Goal: Task Accomplishment & Management: Manage account settings

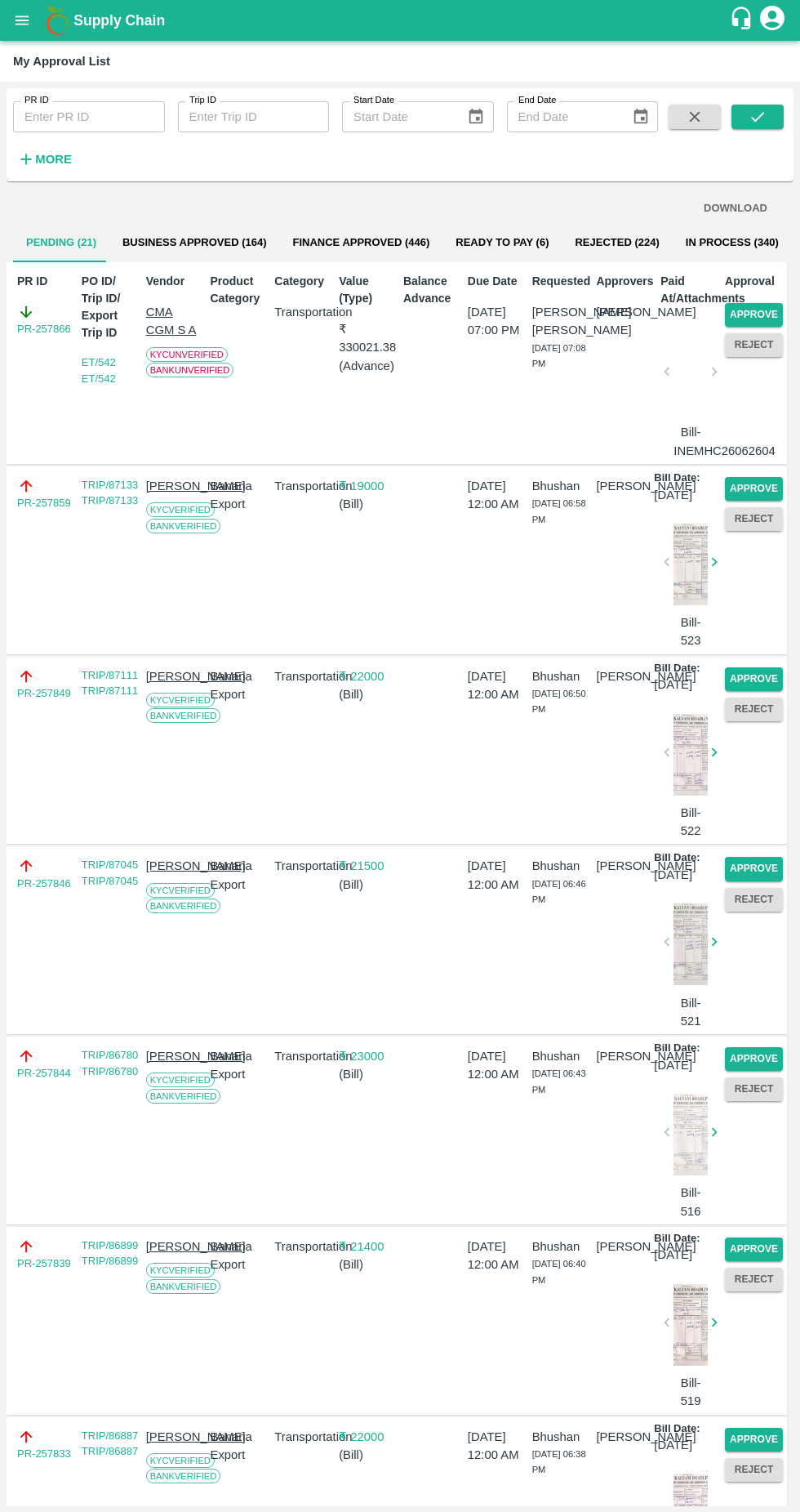
click at [759, 313] on button "Approve" at bounding box center [754, 315] width 58 height 24
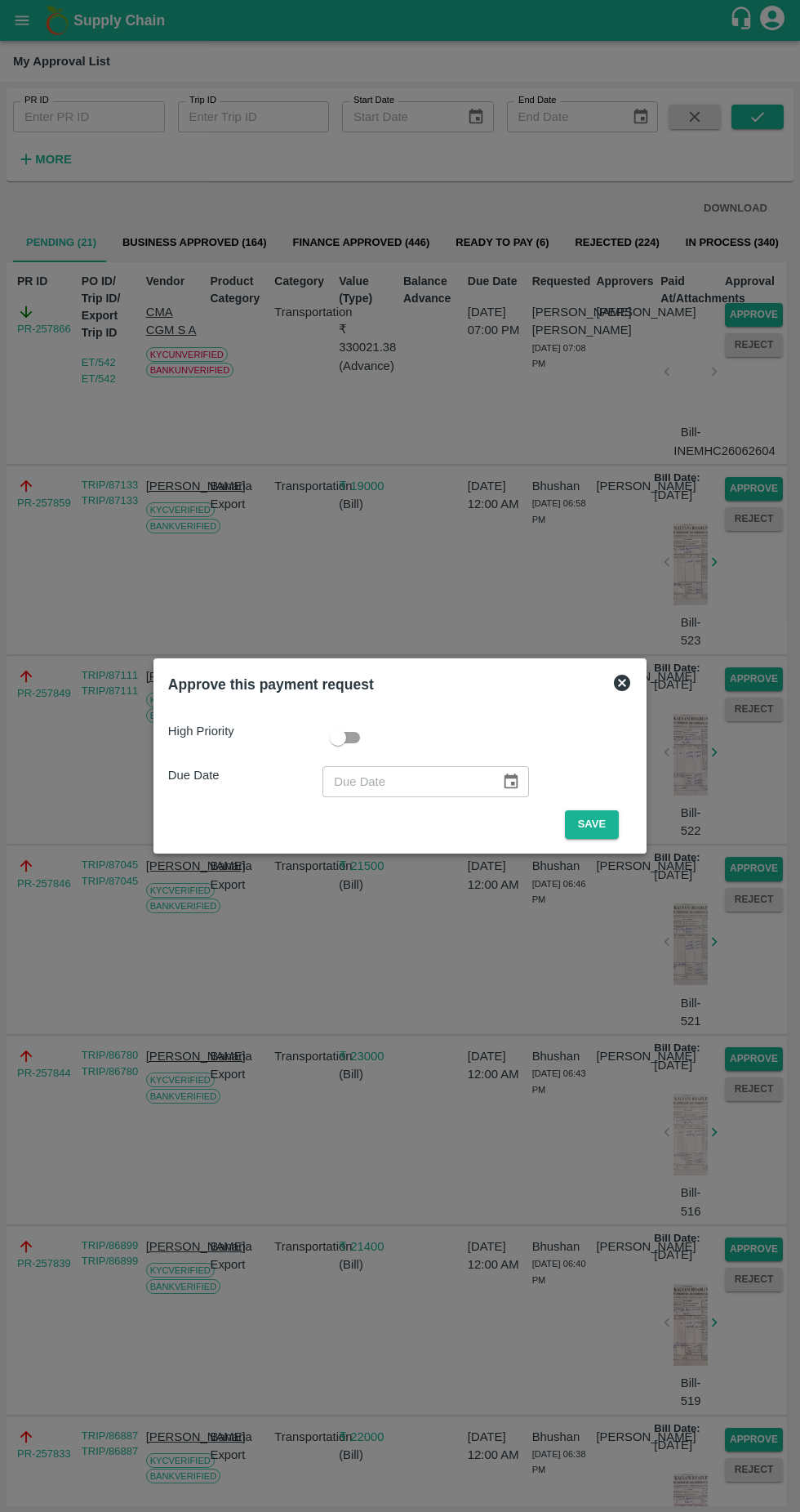
click at [607, 824] on button "Save" at bounding box center [592, 824] width 54 height 29
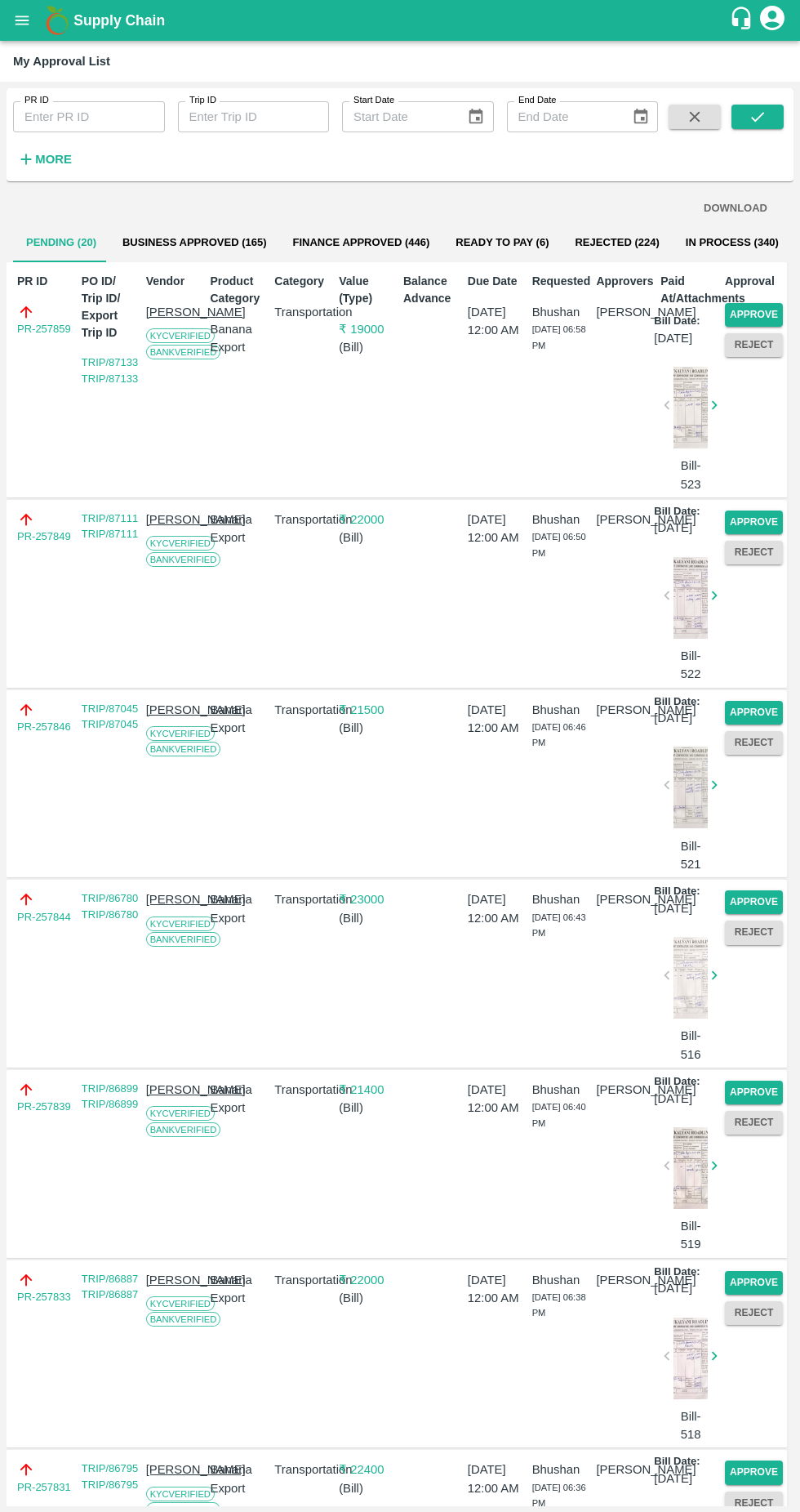
click at [760, 312] on button "Approve" at bounding box center [754, 315] width 58 height 24
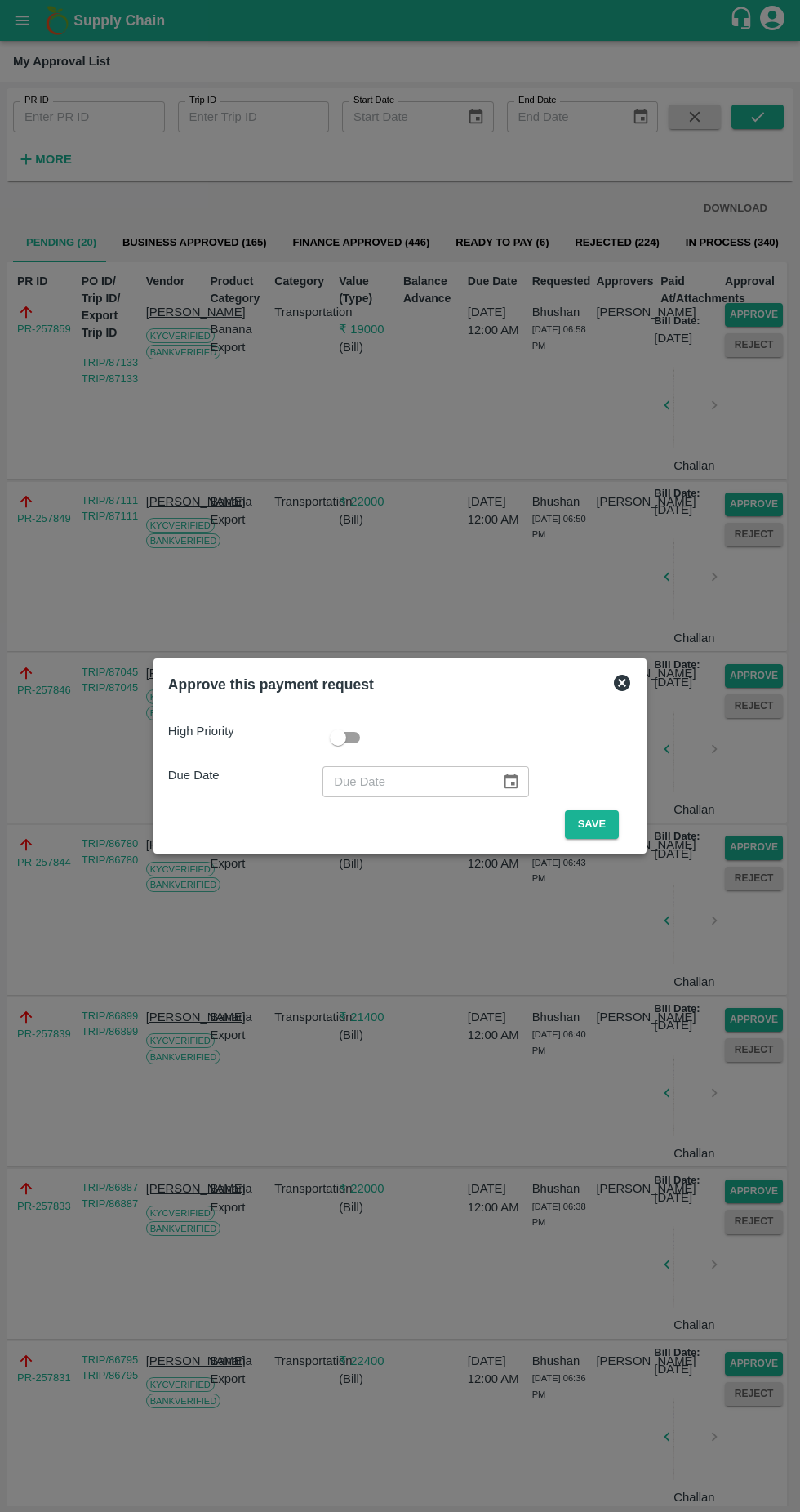
click at [596, 824] on button "Save" at bounding box center [592, 824] width 54 height 29
click at [596, 817] on button "Save" at bounding box center [592, 824] width 54 height 29
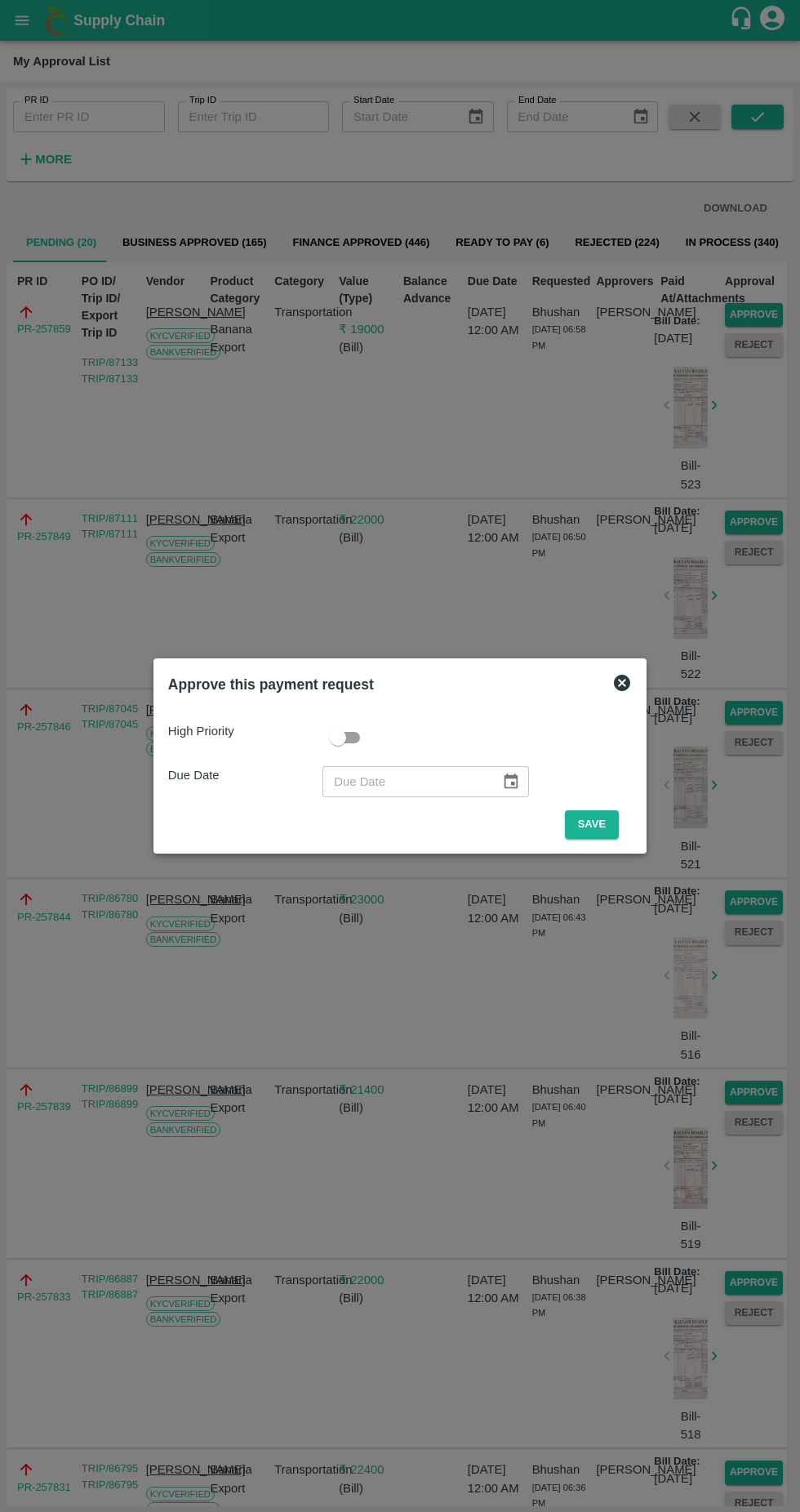
click at [596, 824] on button "Save" at bounding box center [592, 824] width 54 height 29
click at [589, 821] on button "Save" at bounding box center [592, 824] width 54 height 29
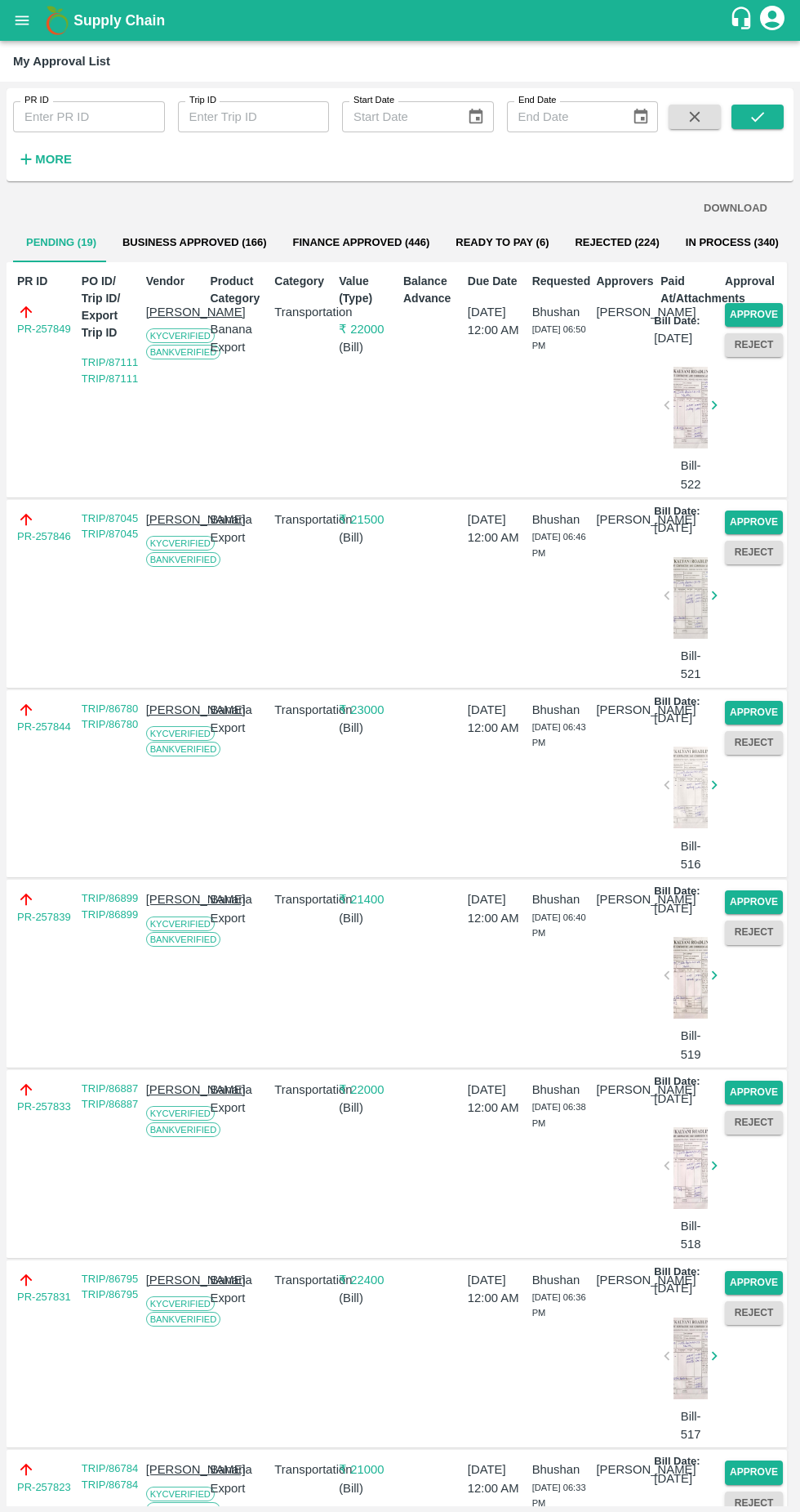
click at [746, 309] on button "Approve" at bounding box center [754, 315] width 58 height 24
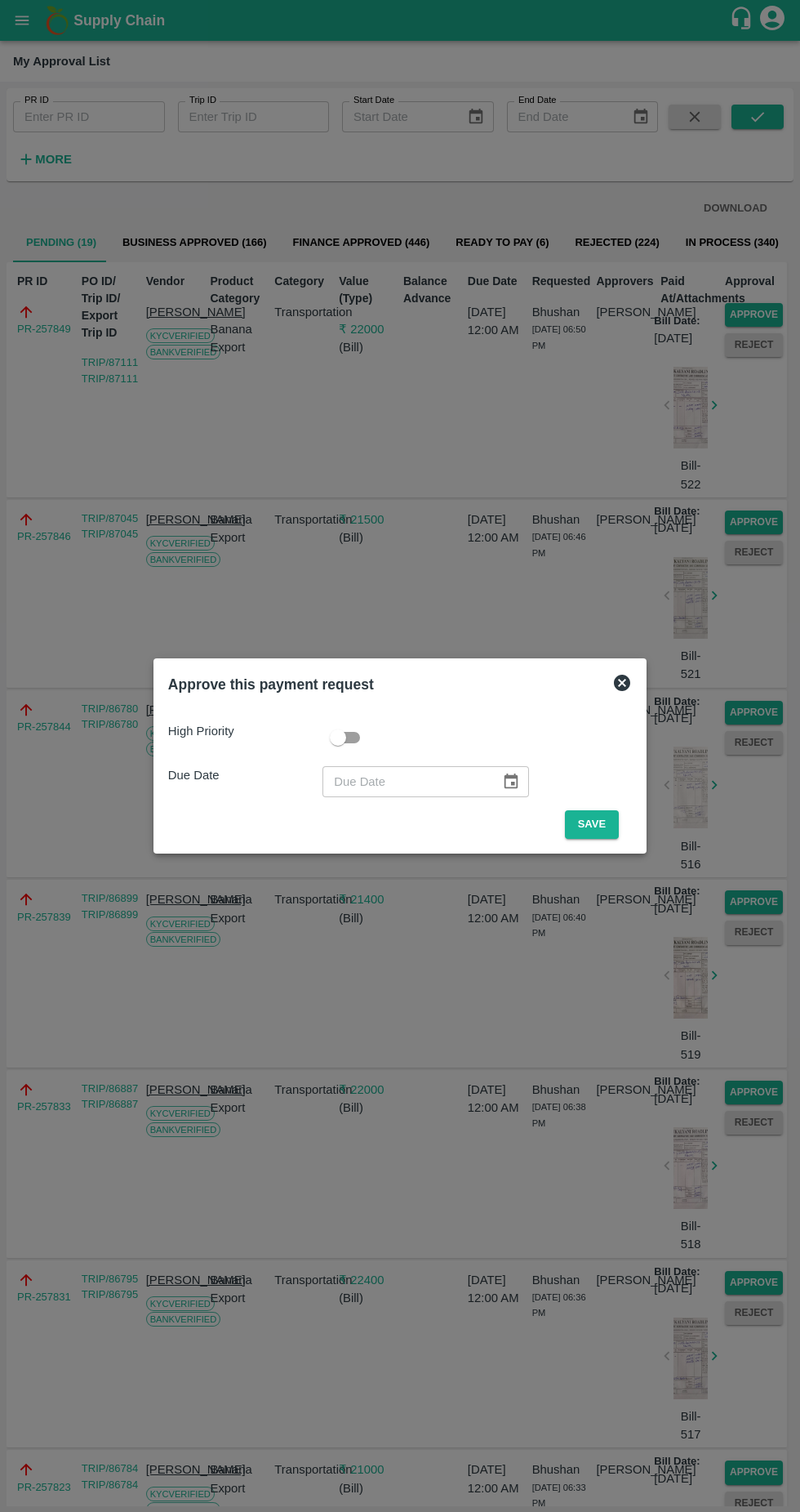
click at [600, 824] on button "Save" at bounding box center [592, 824] width 54 height 29
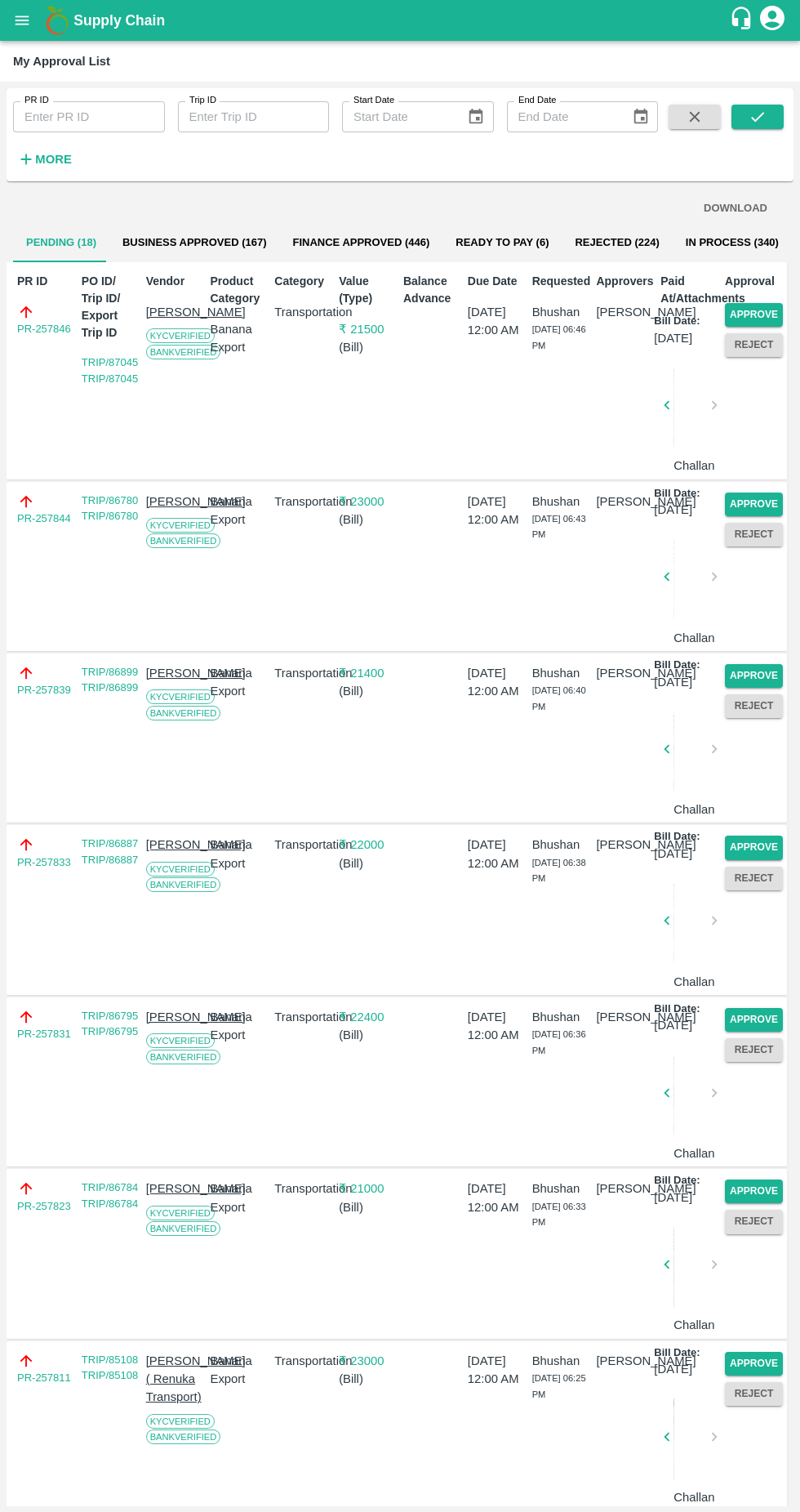
click at [742, 305] on button "Approve" at bounding box center [754, 315] width 58 height 24
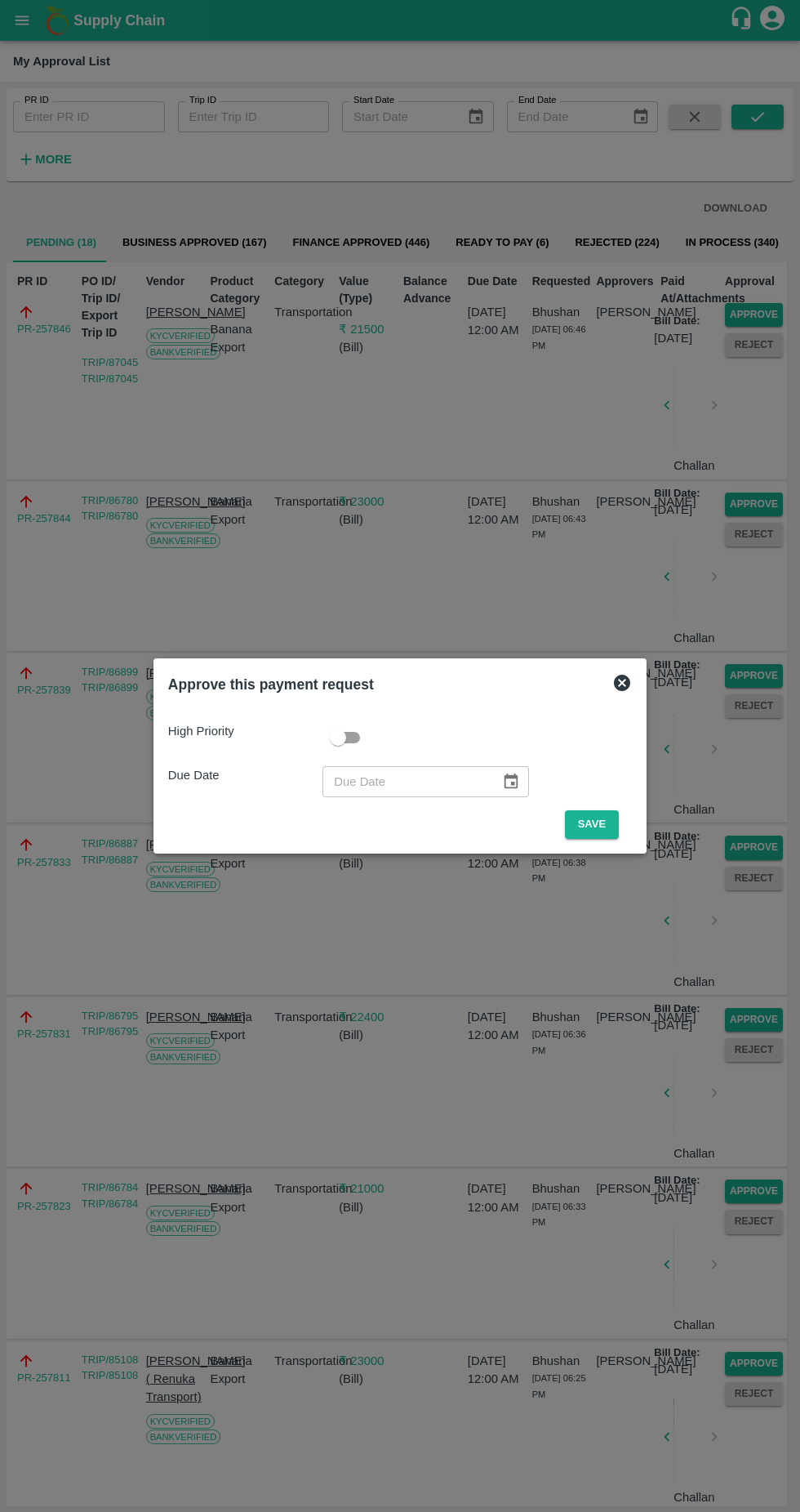
click at [599, 817] on button "Save" at bounding box center [592, 824] width 54 height 29
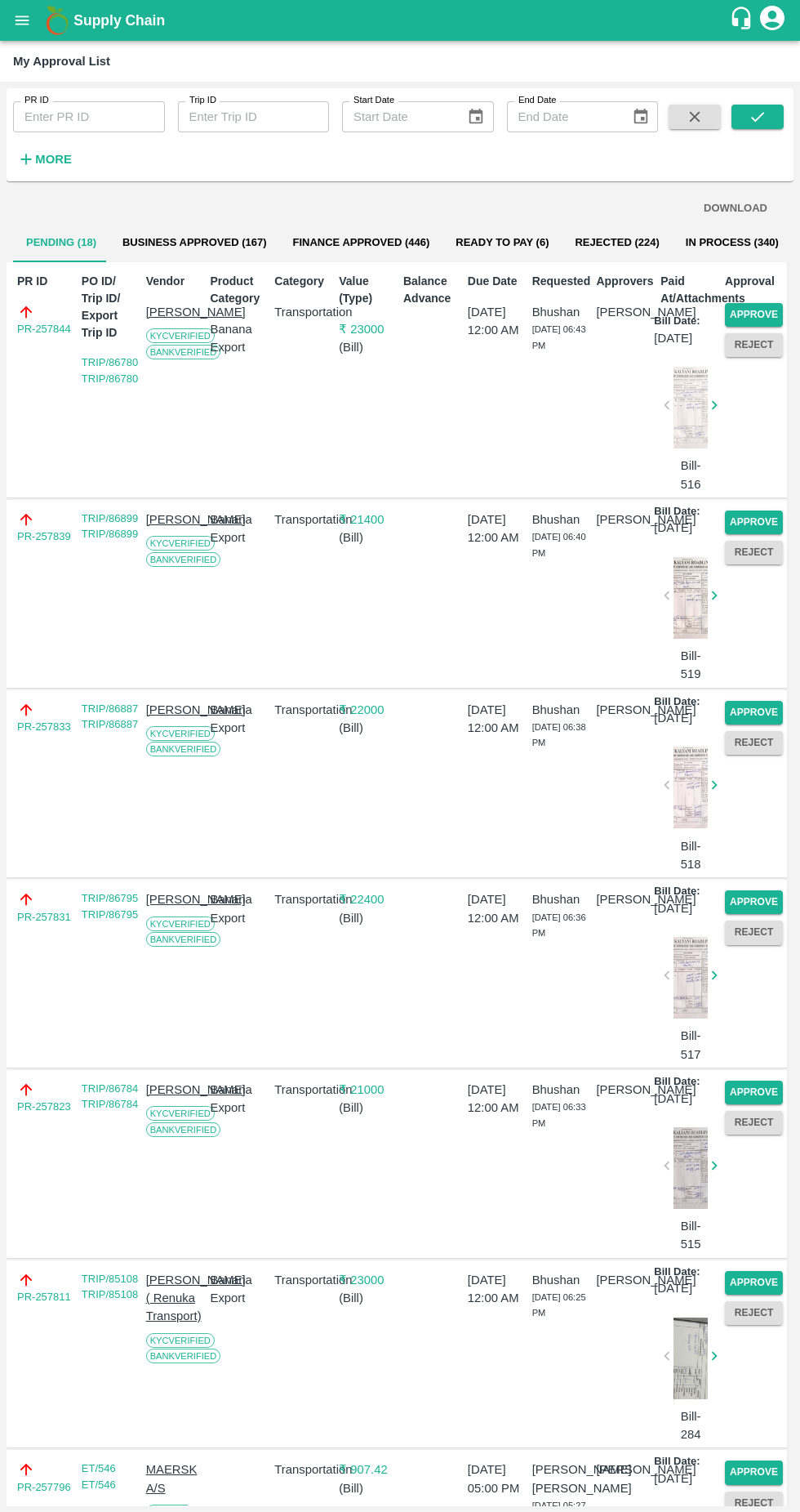
click at [749, 309] on button "Approve" at bounding box center [754, 315] width 58 height 24
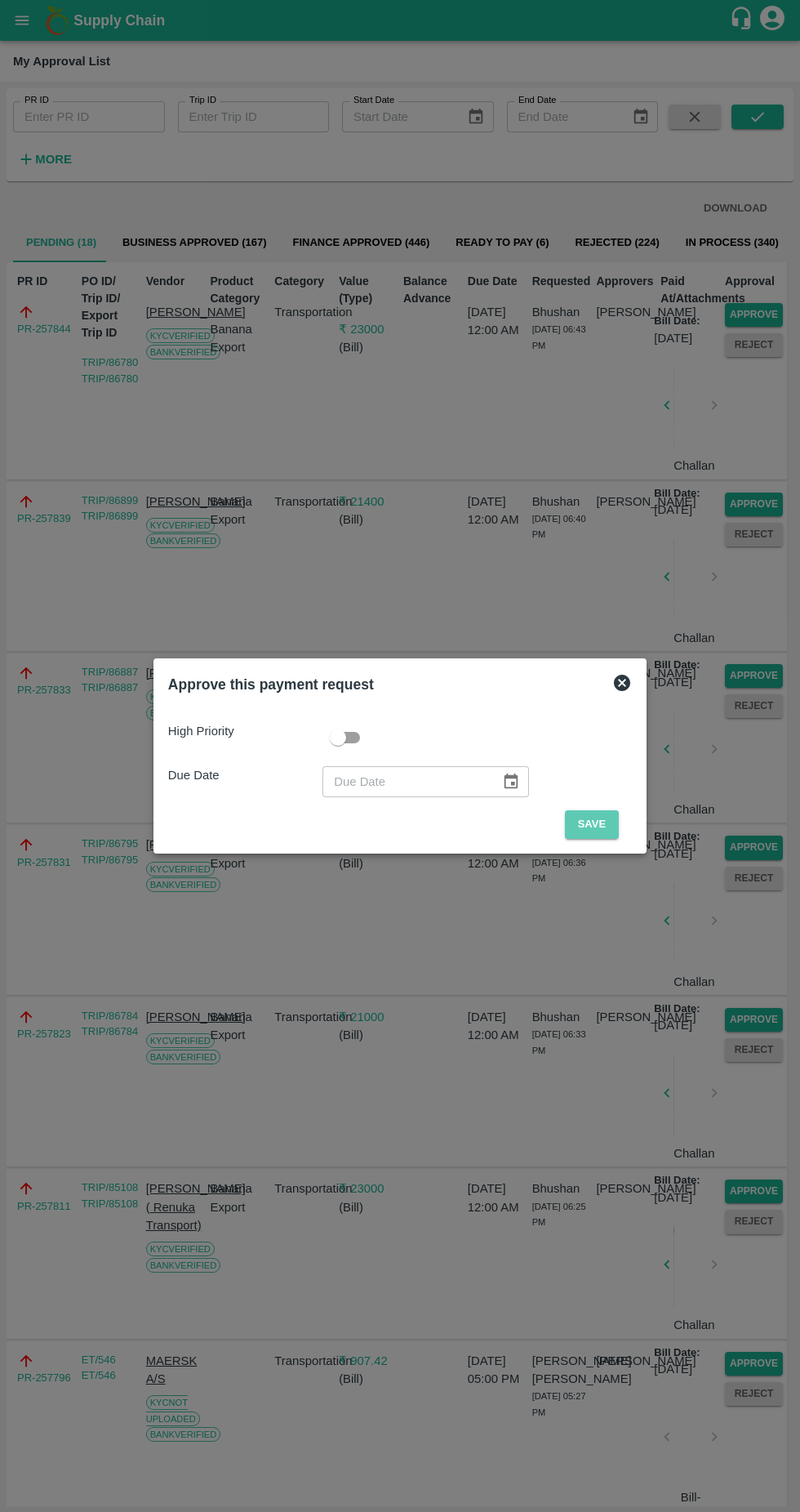
click at [596, 824] on button "Save" at bounding box center [592, 824] width 54 height 29
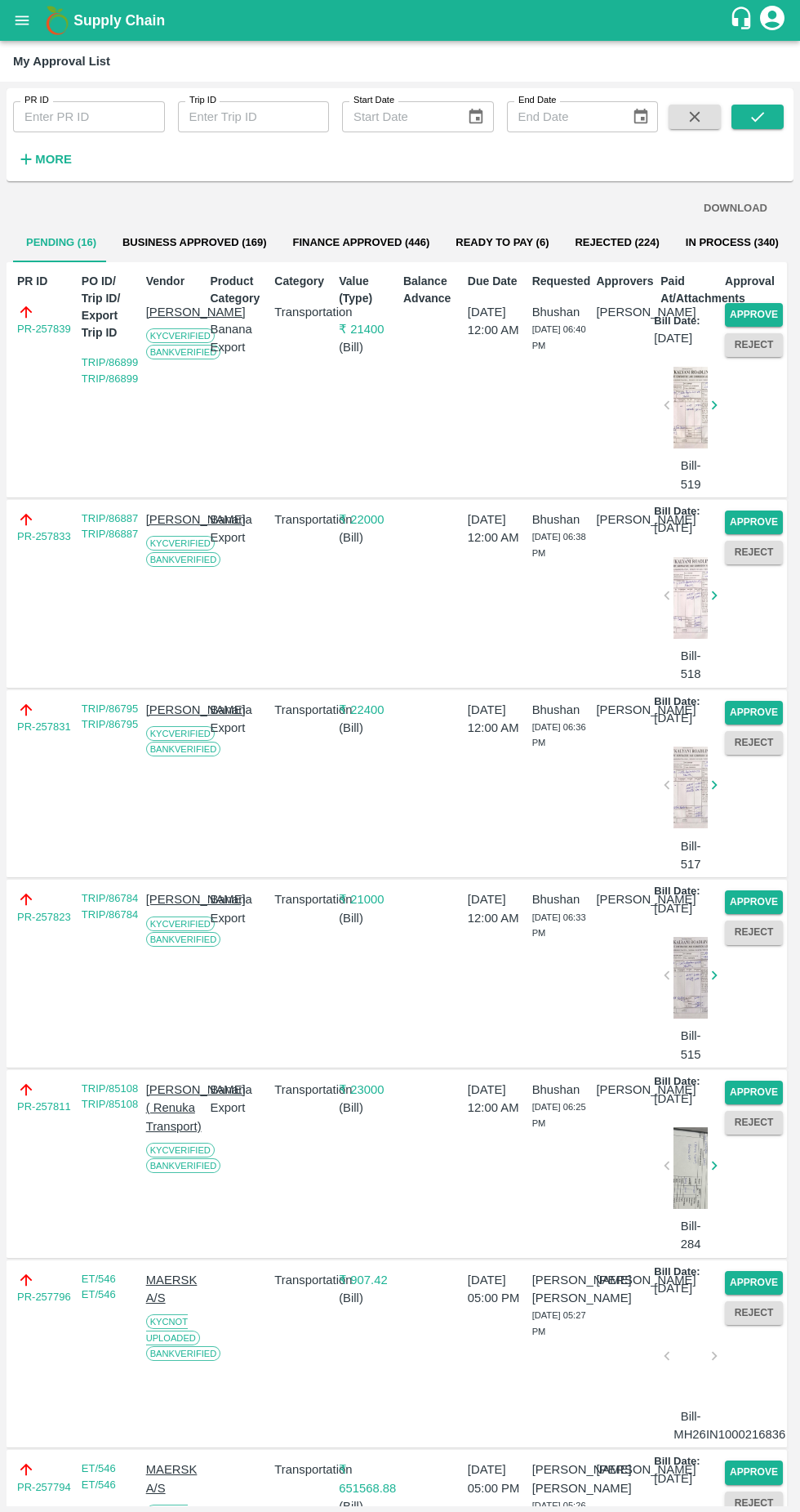
click at [755, 310] on button "Approve" at bounding box center [754, 315] width 58 height 24
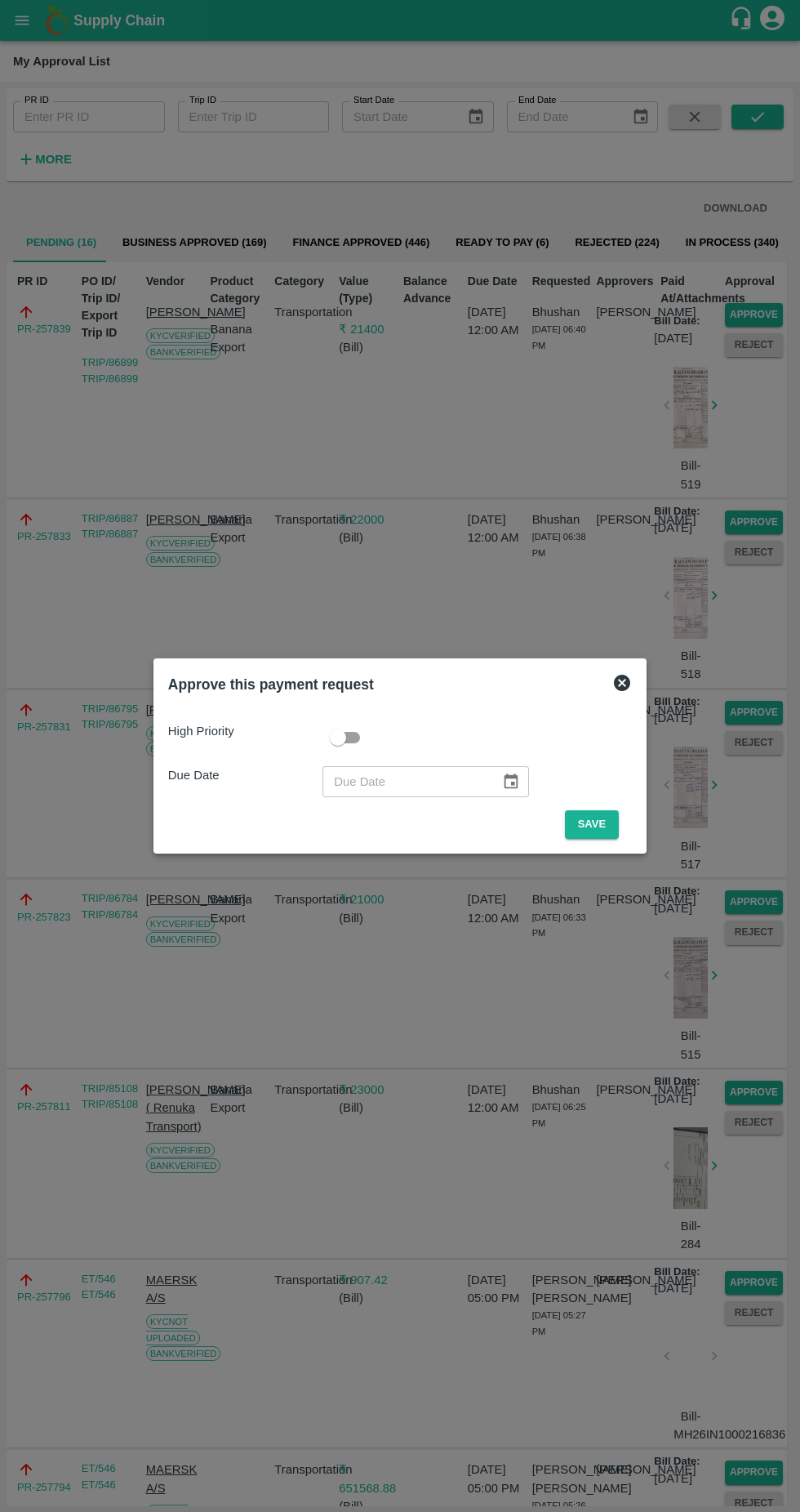
click at [596, 824] on button "Save" at bounding box center [592, 824] width 54 height 29
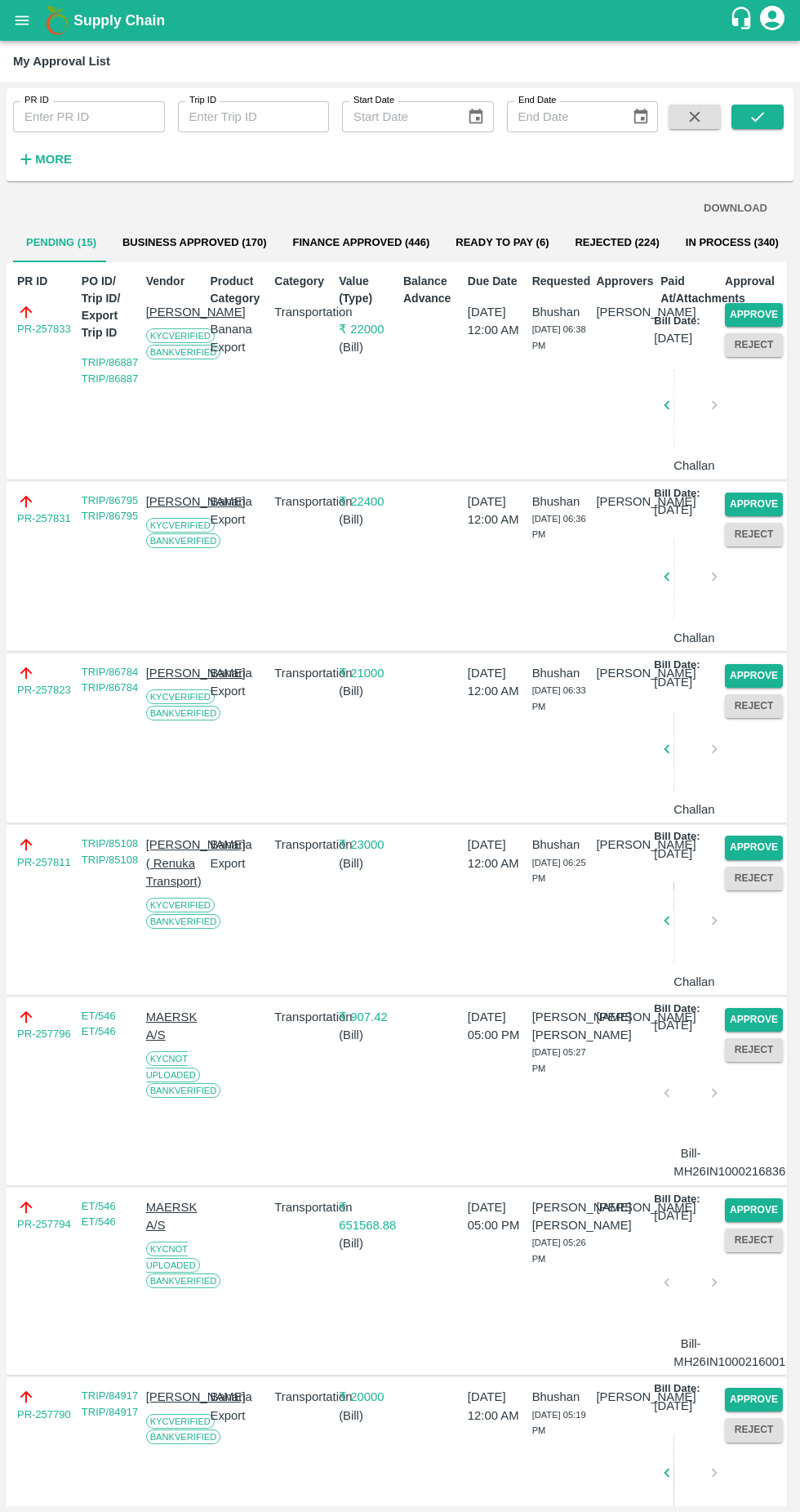
click at [760, 312] on button "Approve" at bounding box center [754, 315] width 58 height 24
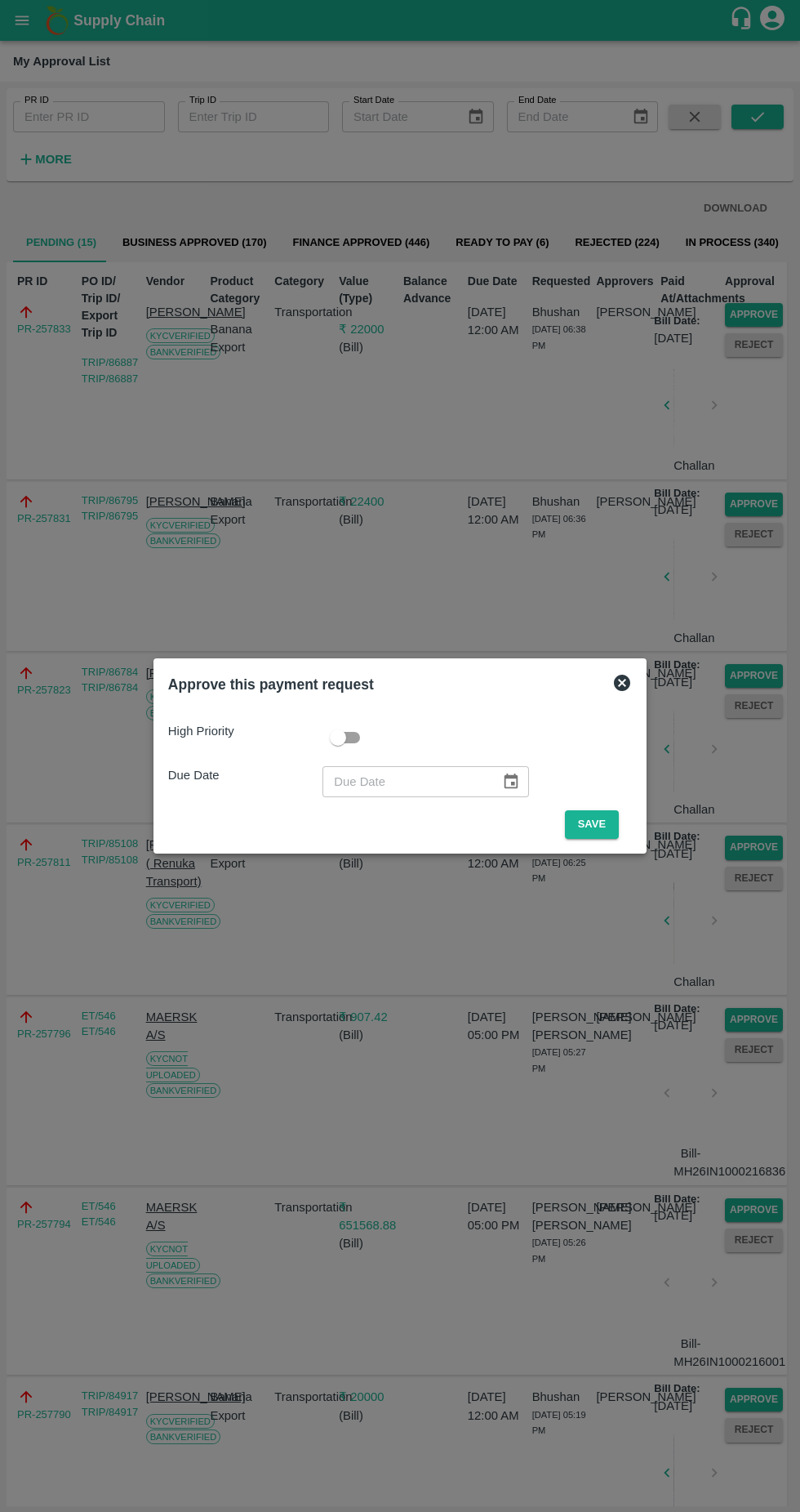
click at [598, 818] on button "Save" at bounding box center [592, 824] width 54 height 29
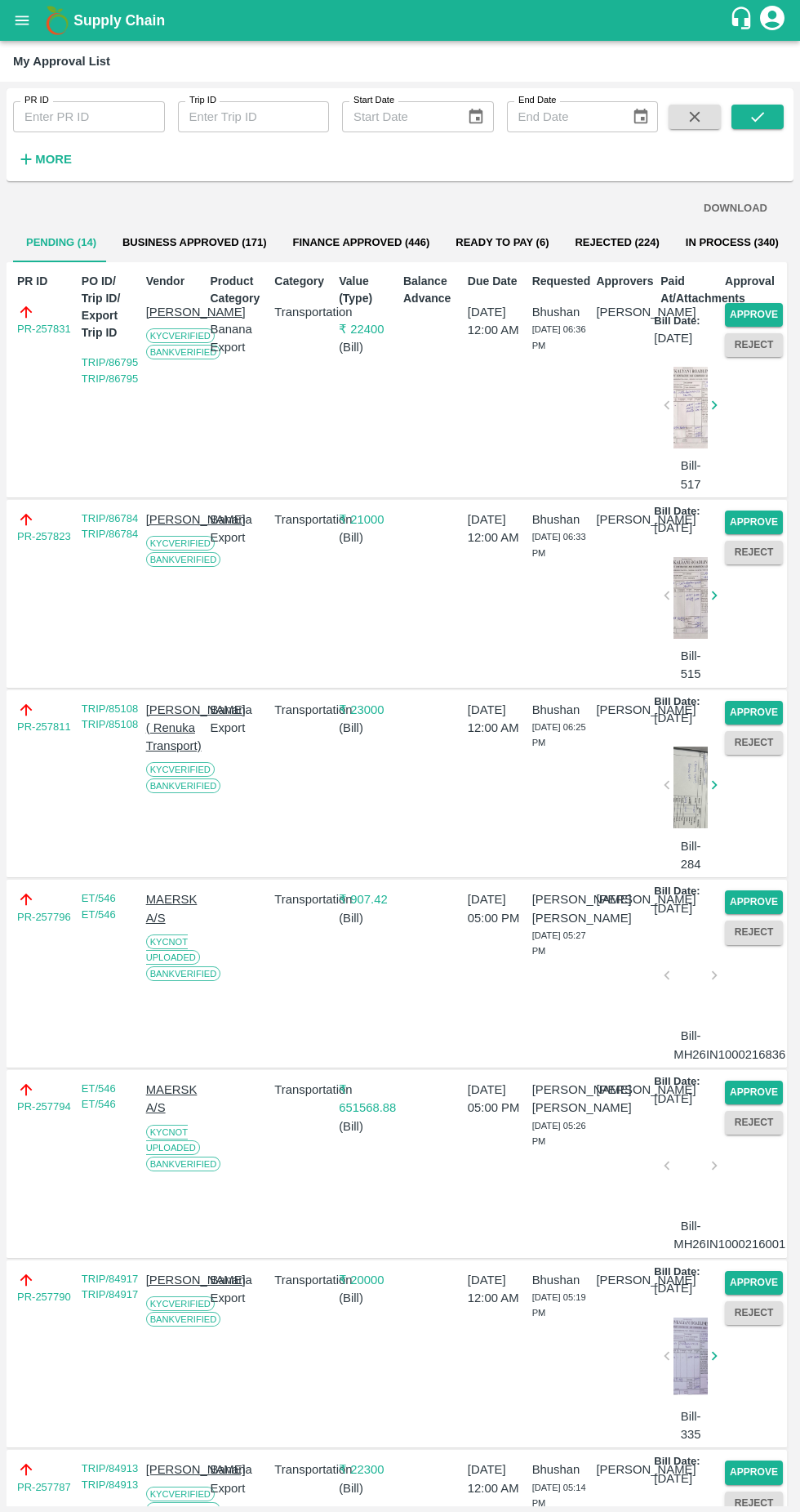
click at [760, 313] on button "Approve" at bounding box center [754, 315] width 58 height 24
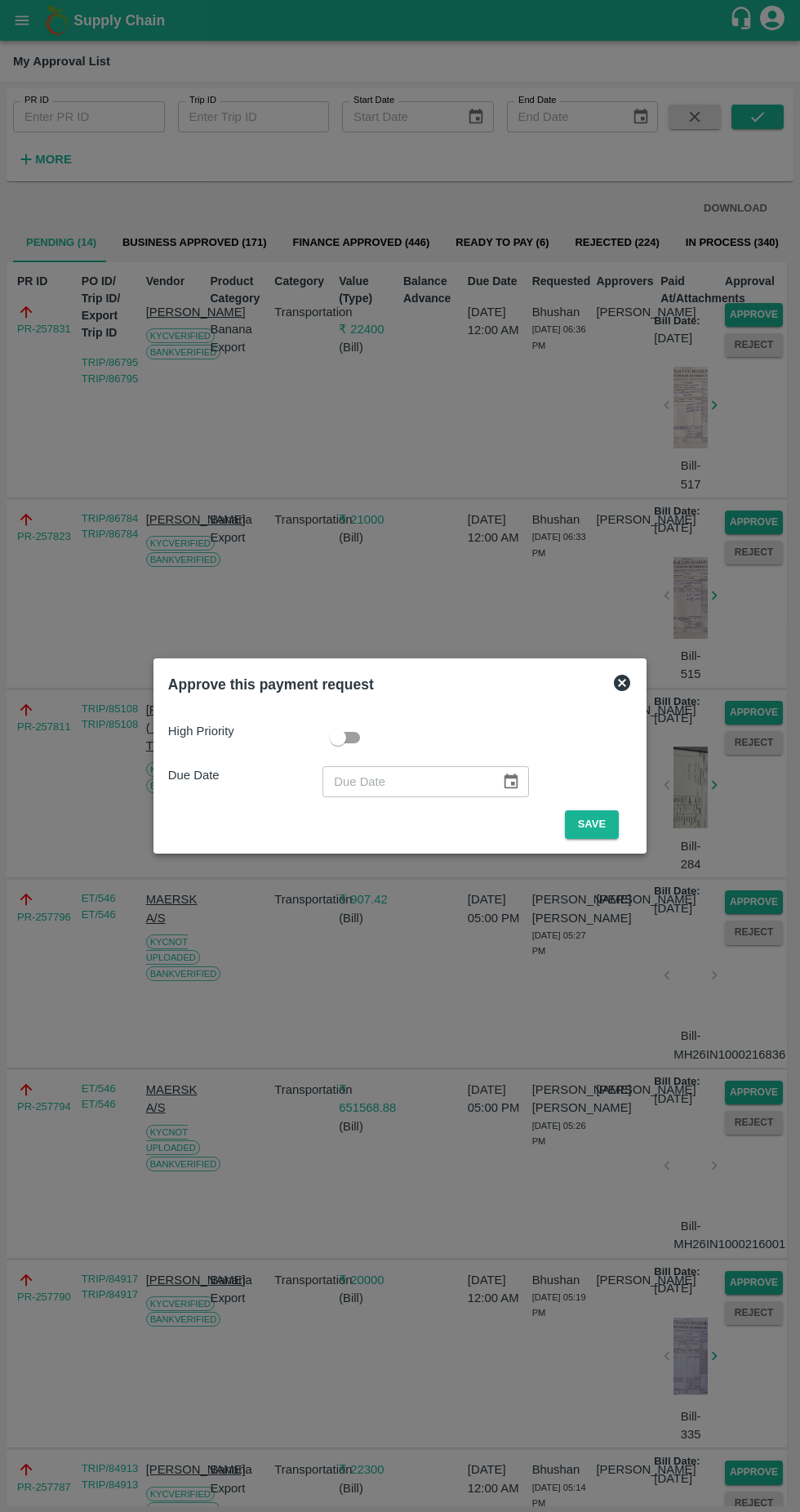
click at [597, 824] on button "Save" at bounding box center [592, 824] width 54 height 29
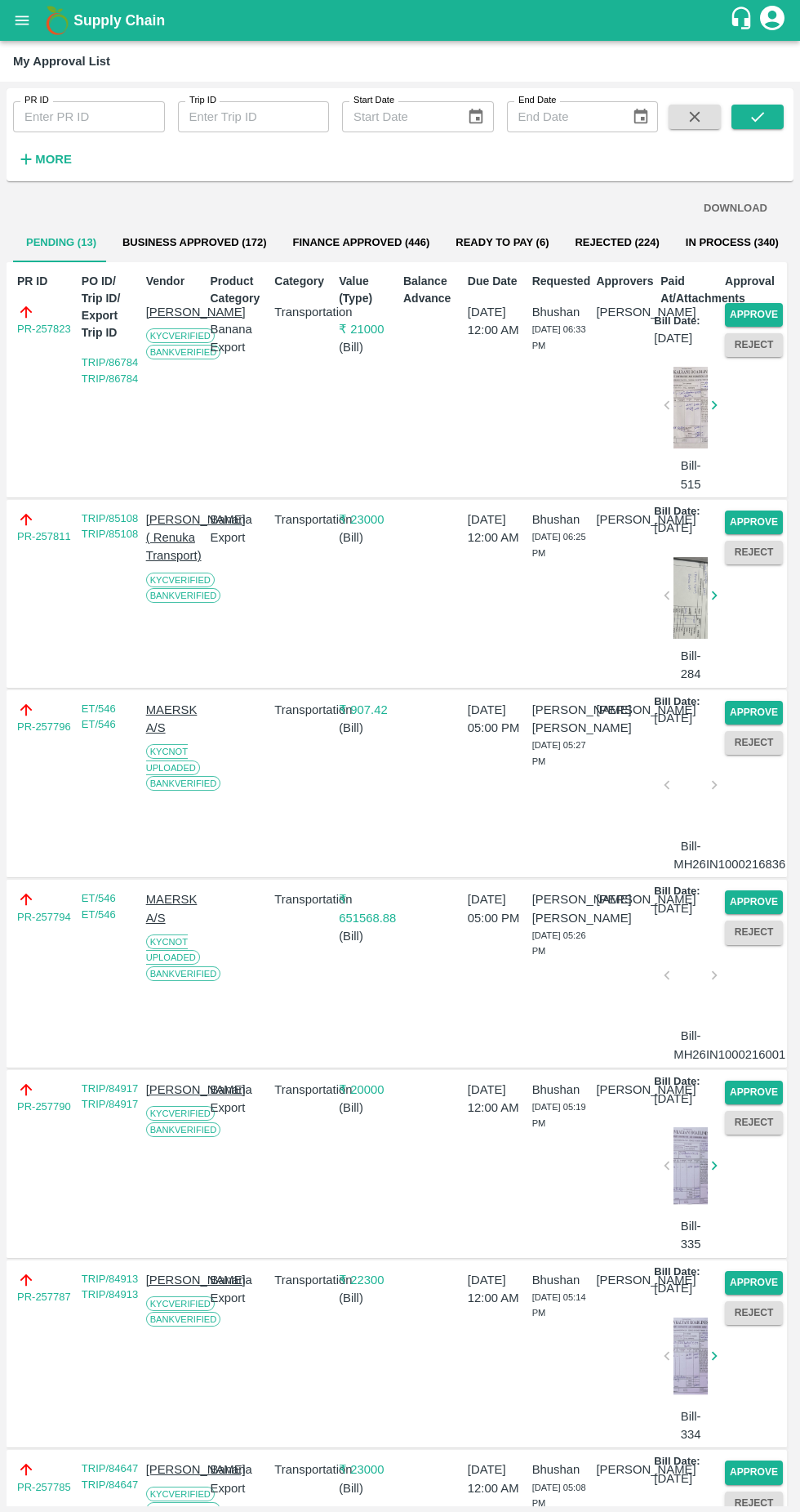
click at [752, 319] on button "Approve" at bounding box center [754, 315] width 58 height 24
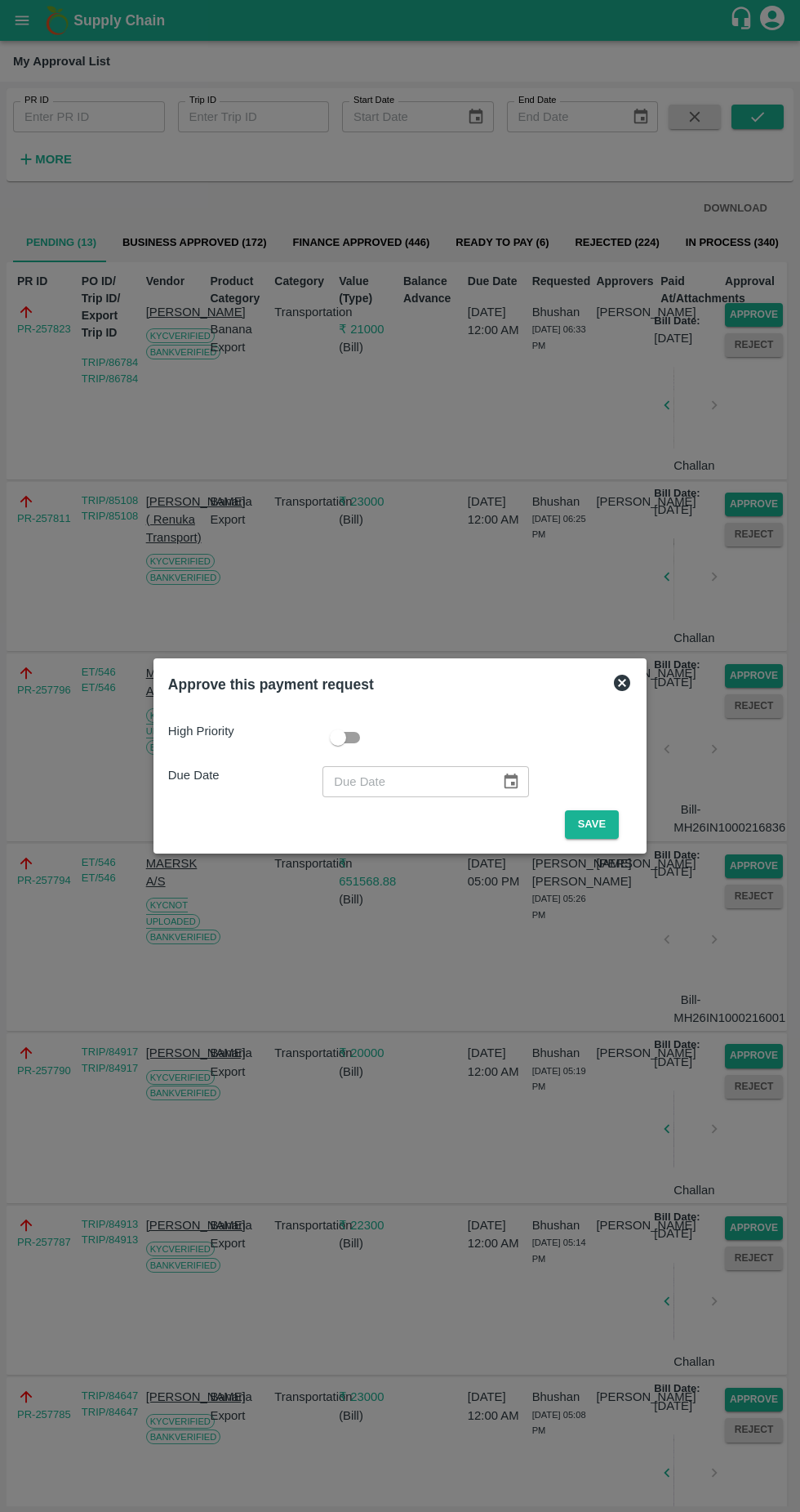
click at [596, 824] on button "Save" at bounding box center [592, 824] width 54 height 29
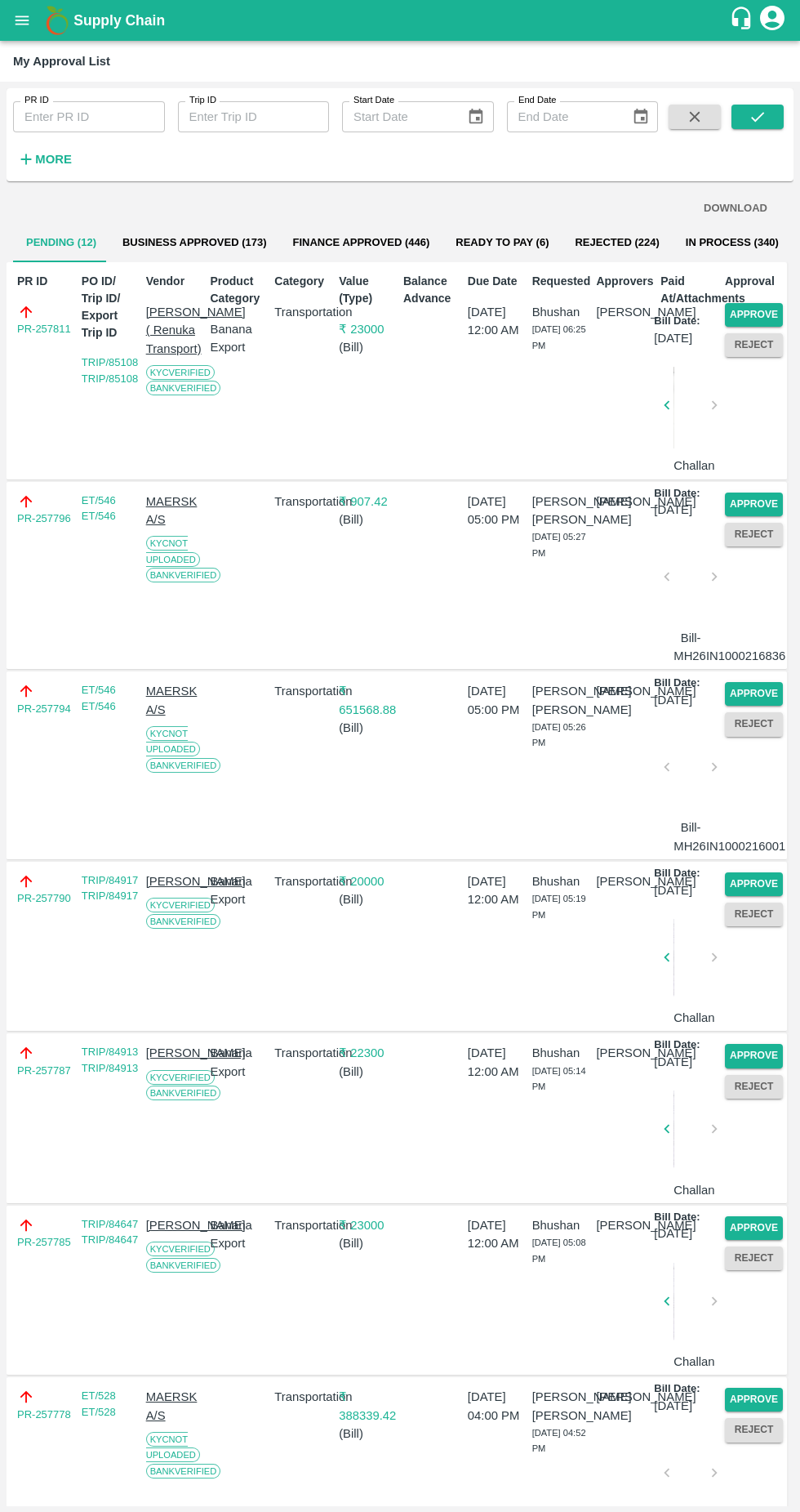
click at [760, 310] on button "Approve" at bounding box center [754, 315] width 58 height 24
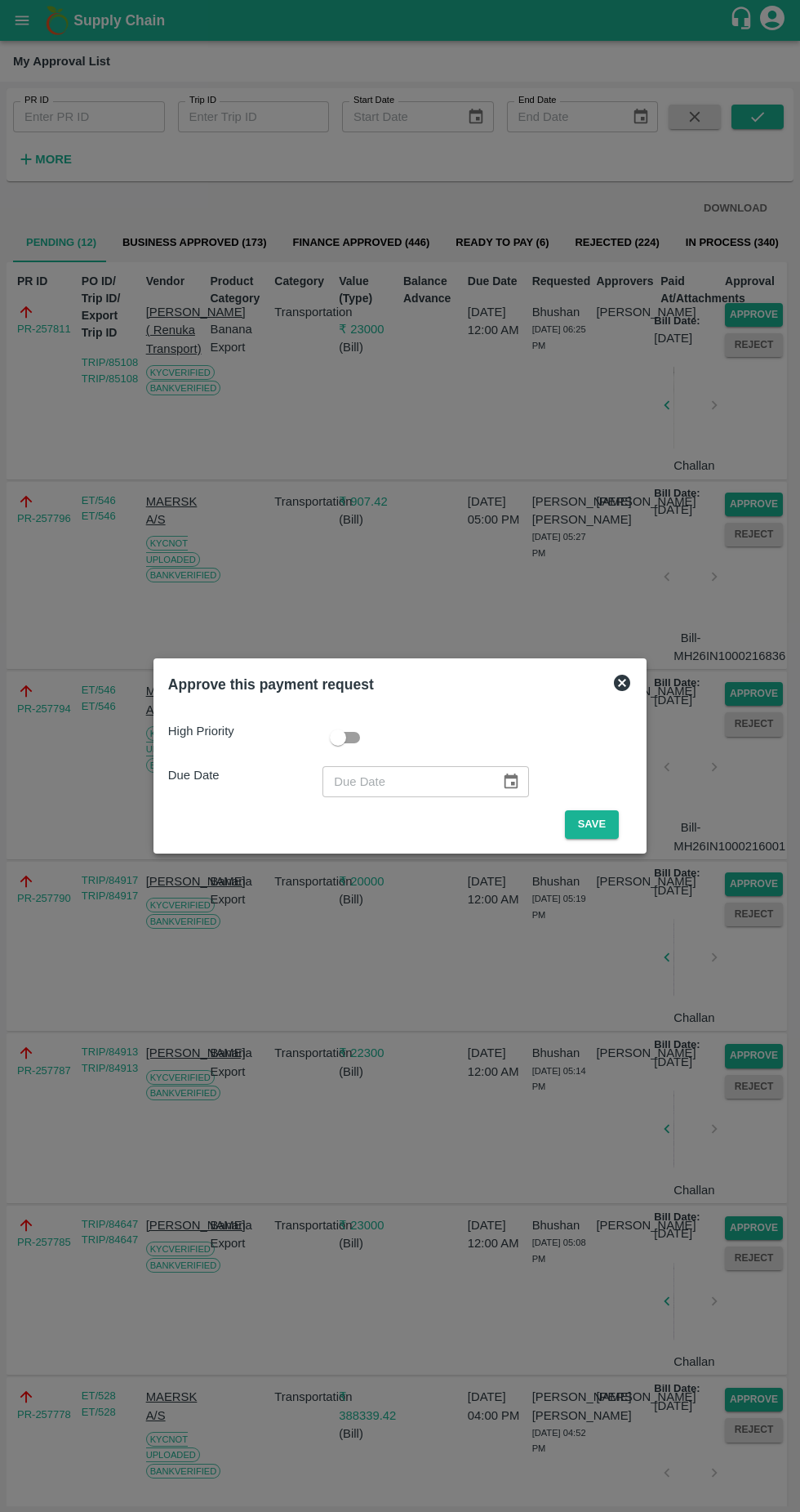
click at [609, 831] on button "Save" at bounding box center [592, 824] width 54 height 29
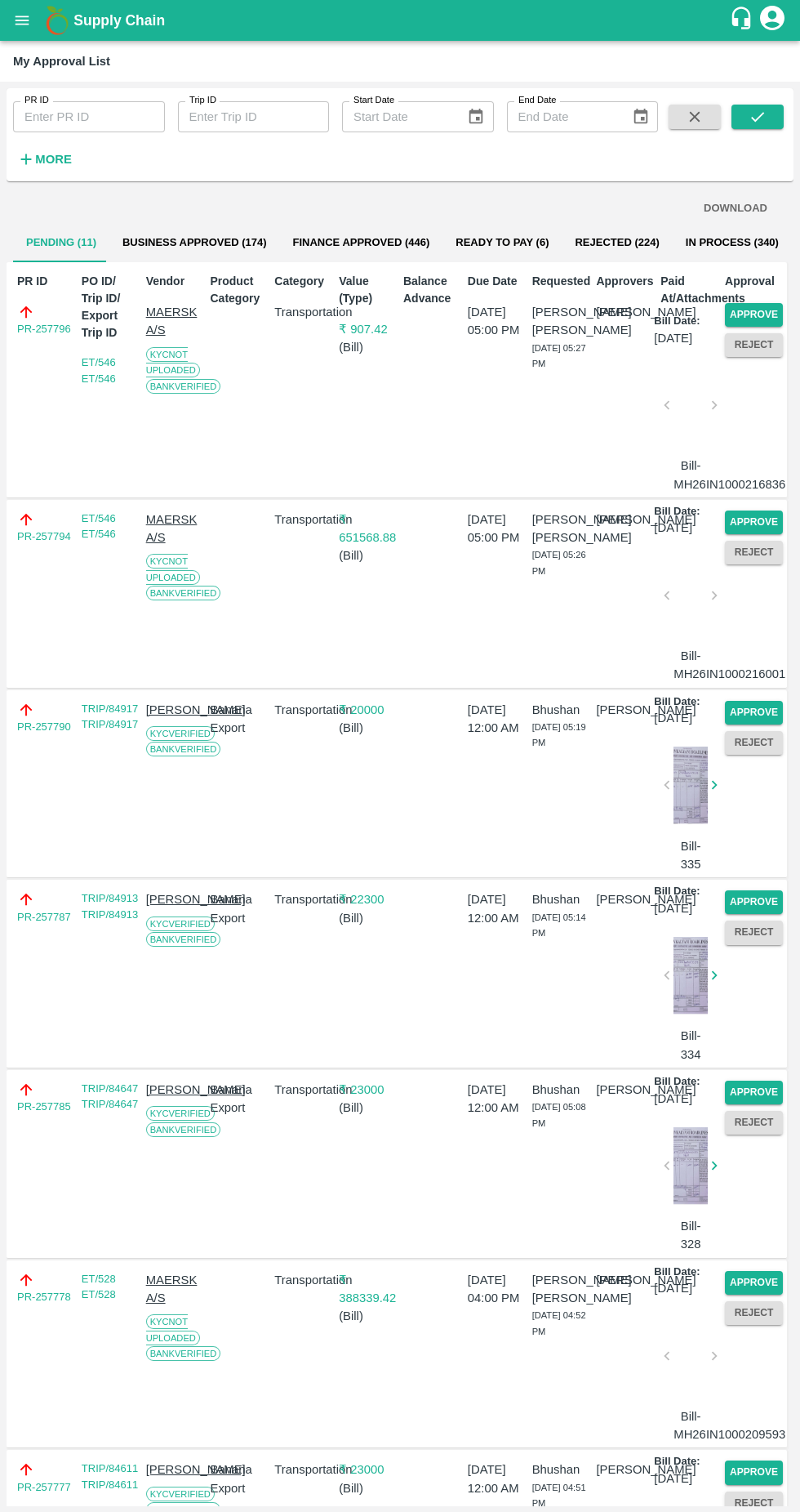
click at [748, 303] on button "Approve" at bounding box center [754, 315] width 58 height 24
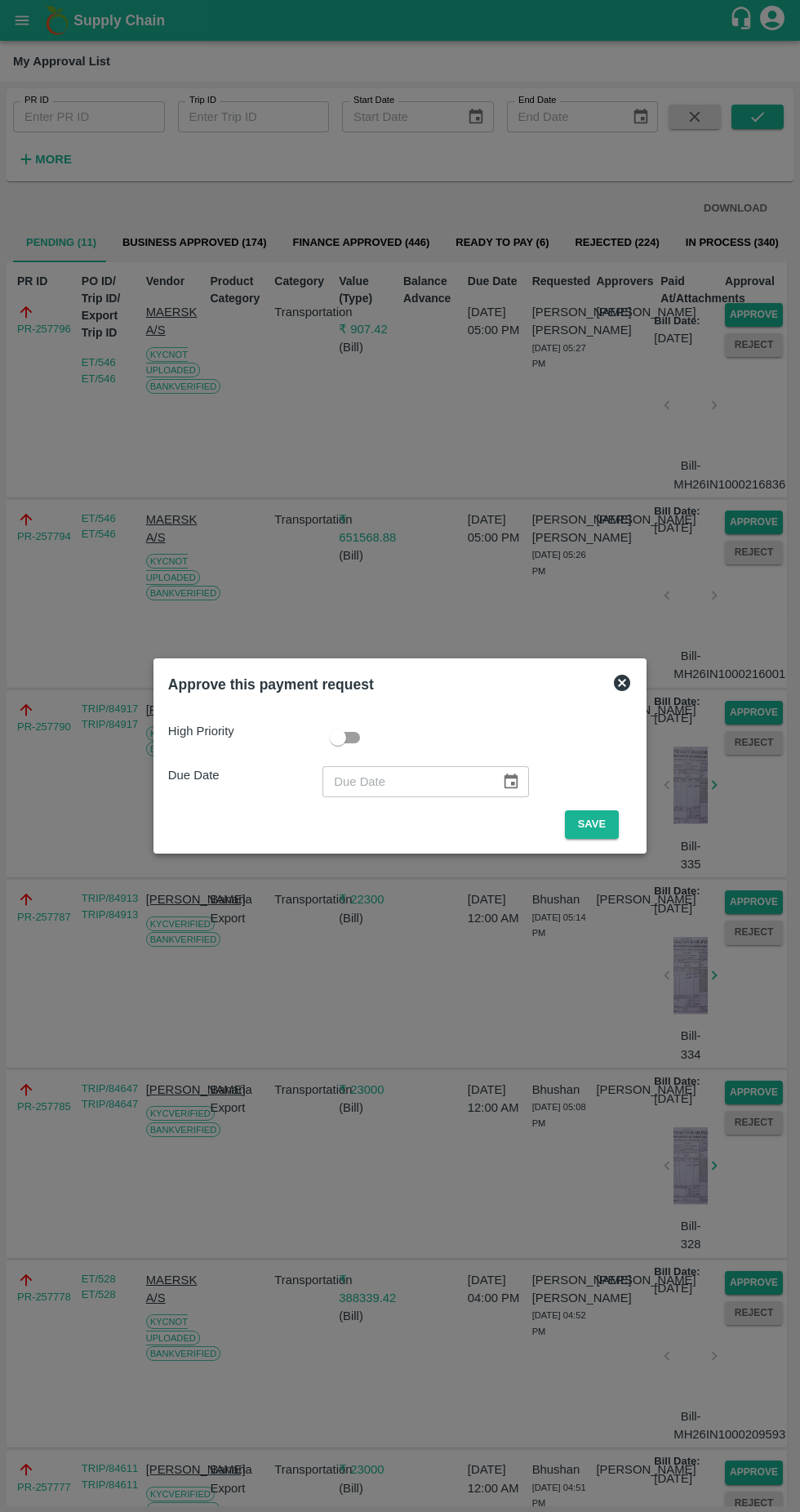
click at [596, 824] on button "Save" at bounding box center [592, 824] width 54 height 29
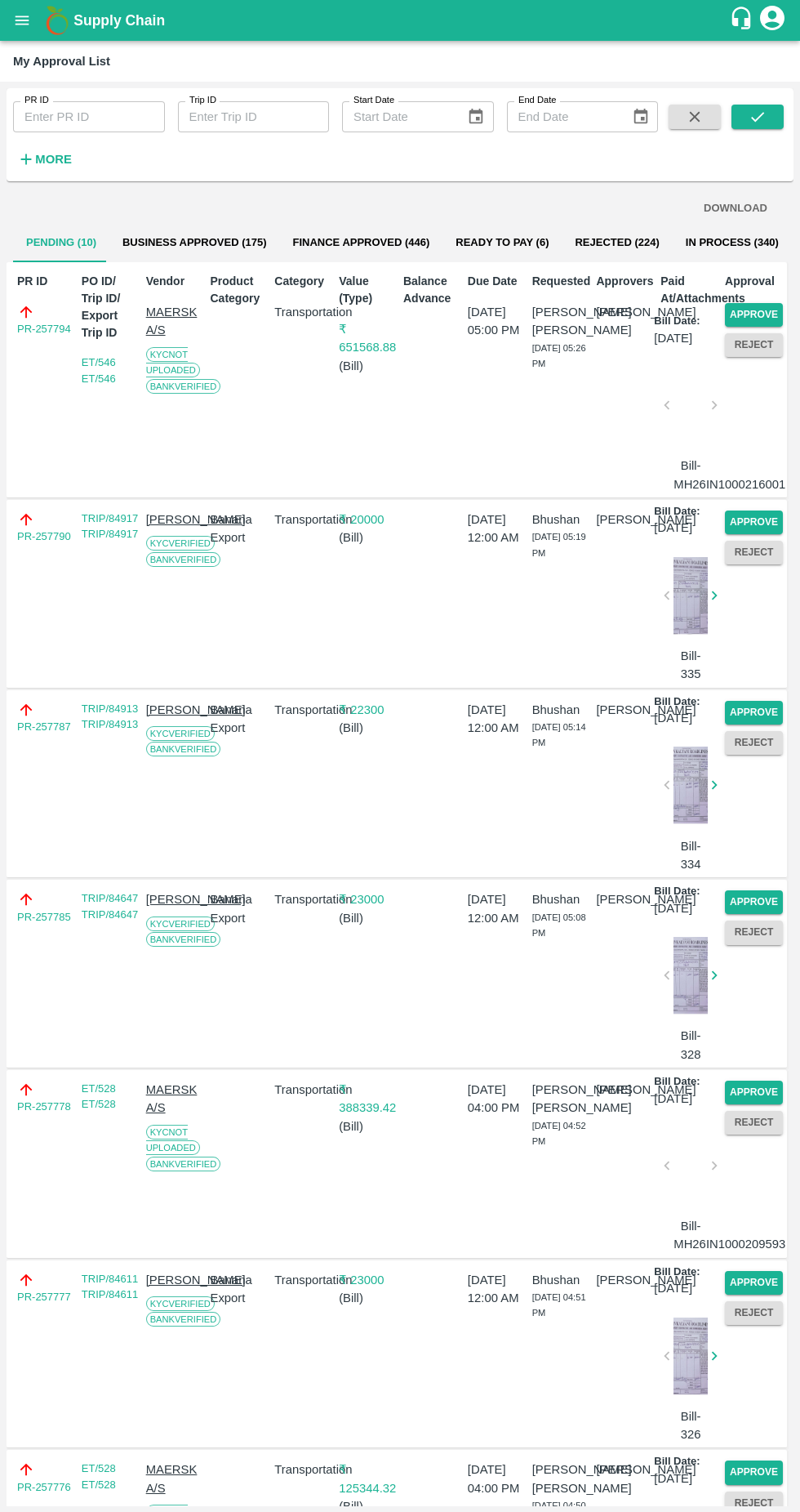
click at [769, 310] on button "Approve" at bounding box center [754, 315] width 58 height 24
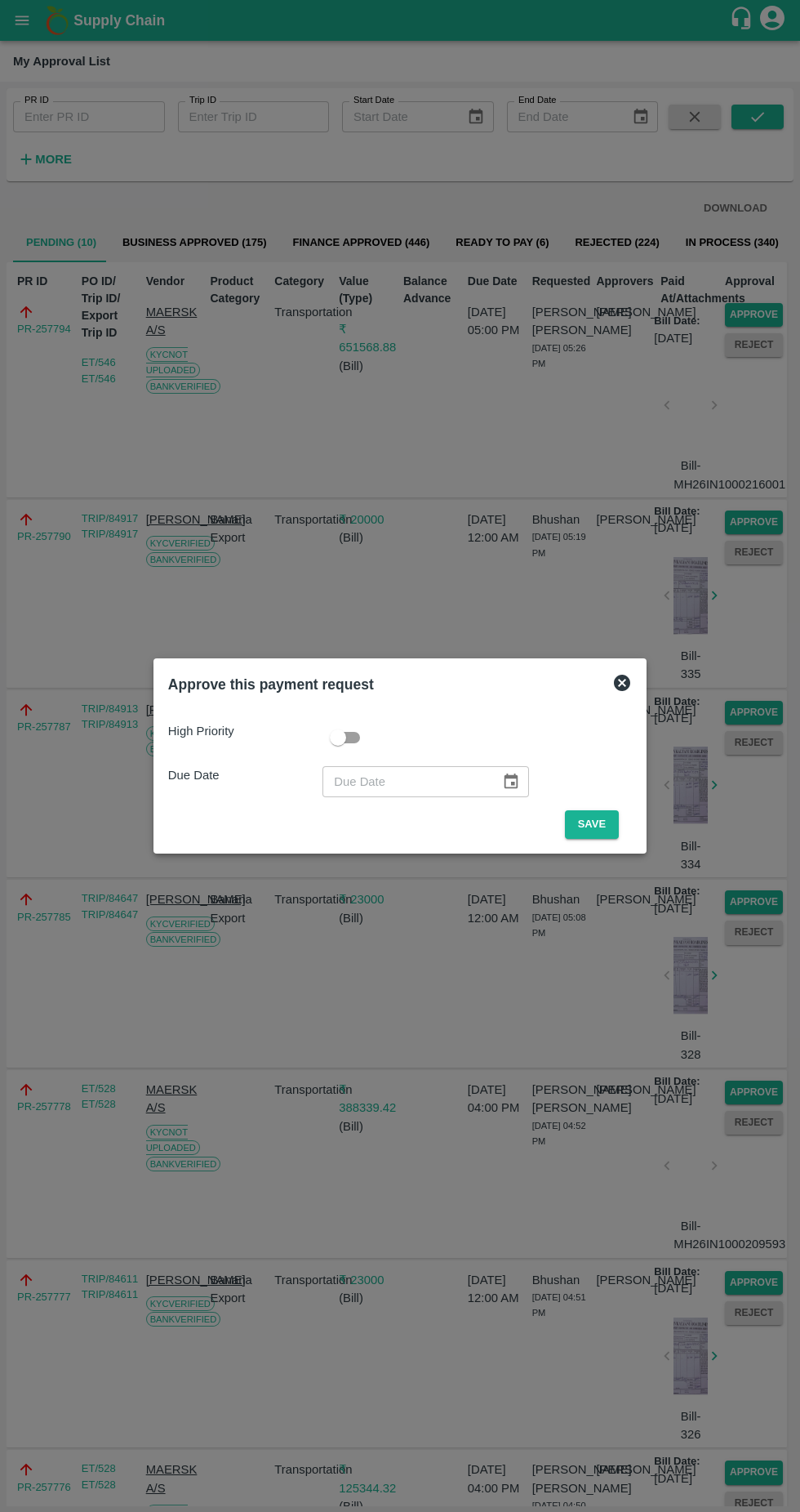
click at [596, 824] on button "Save" at bounding box center [592, 824] width 54 height 29
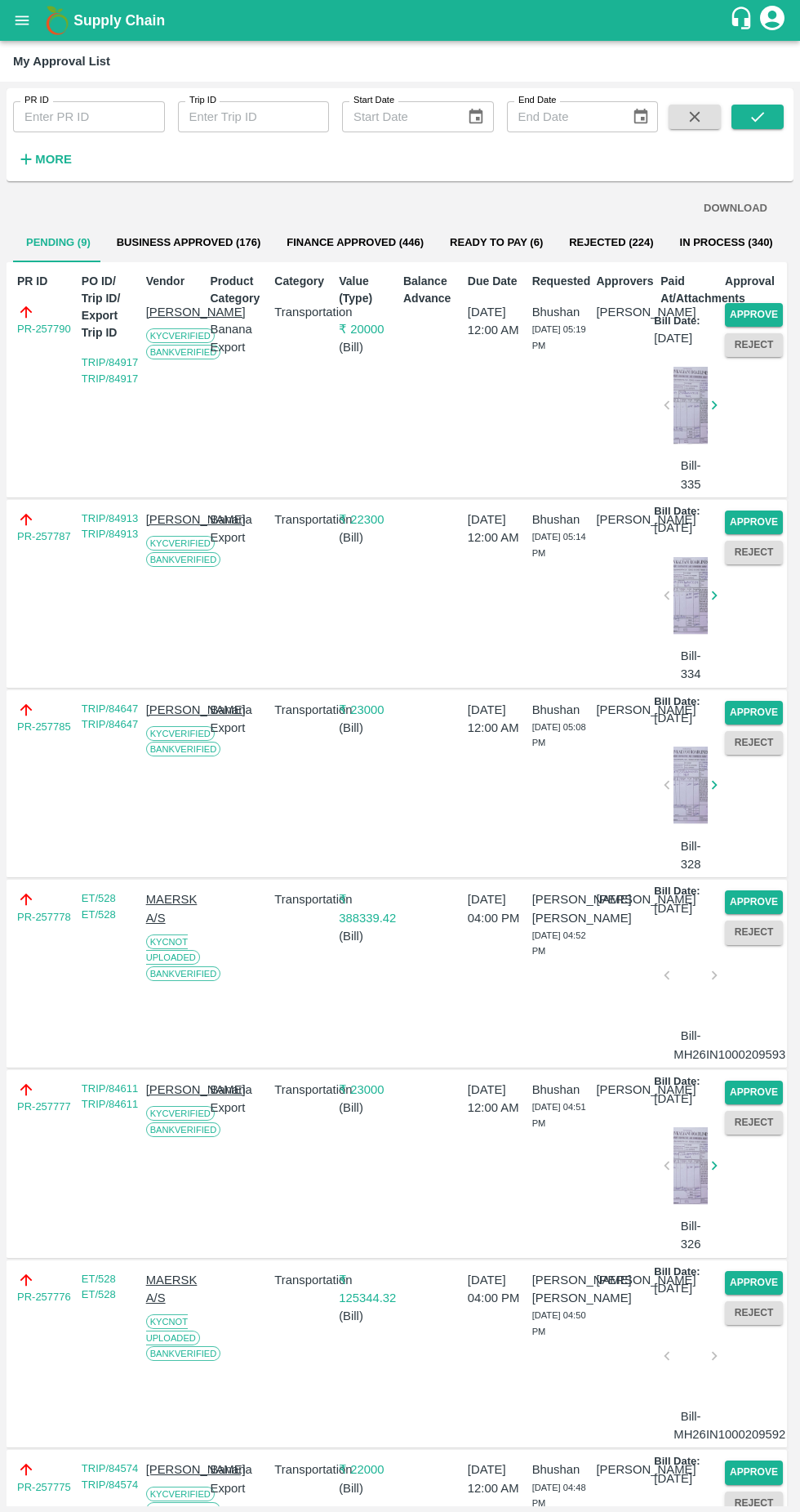
click at [751, 314] on button "Approve" at bounding box center [754, 315] width 58 height 24
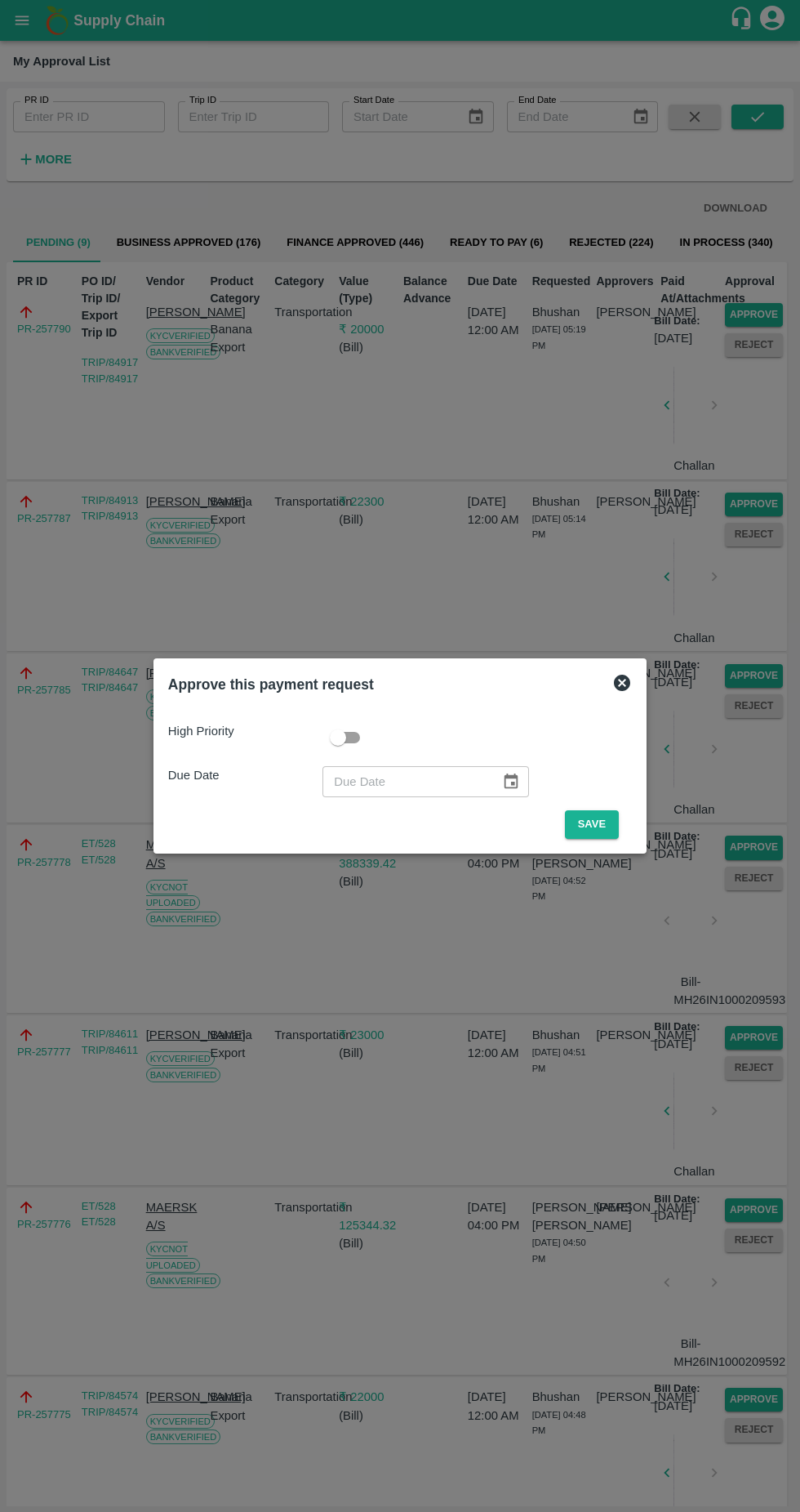
click at [594, 830] on button "Save" at bounding box center [592, 824] width 54 height 29
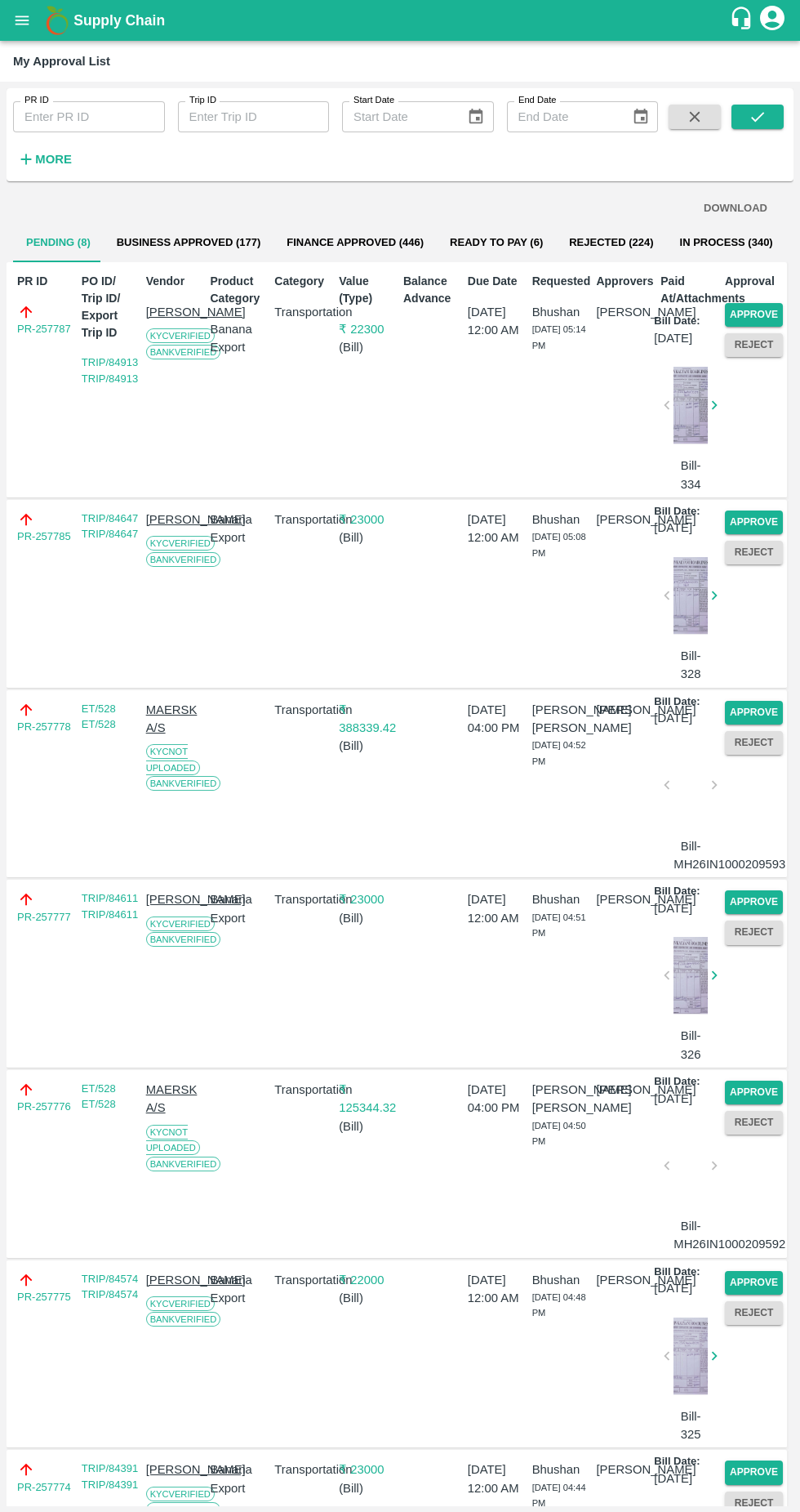
click at [760, 311] on button "Approve" at bounding box center [754, 315] width 58 height 24
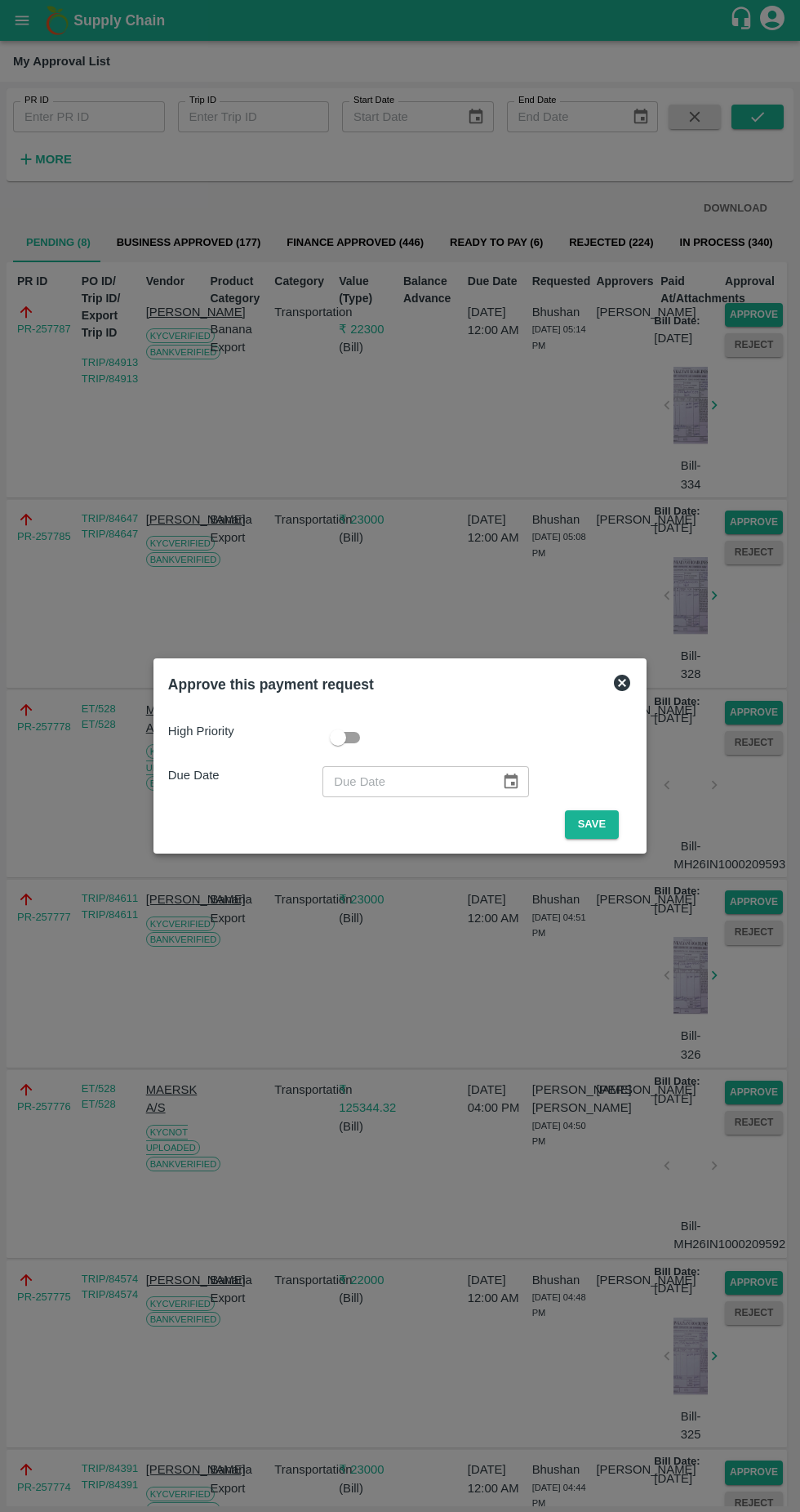
click at [596, 824] on button "Save" at bounding box center [592, 824] width 54 height 29
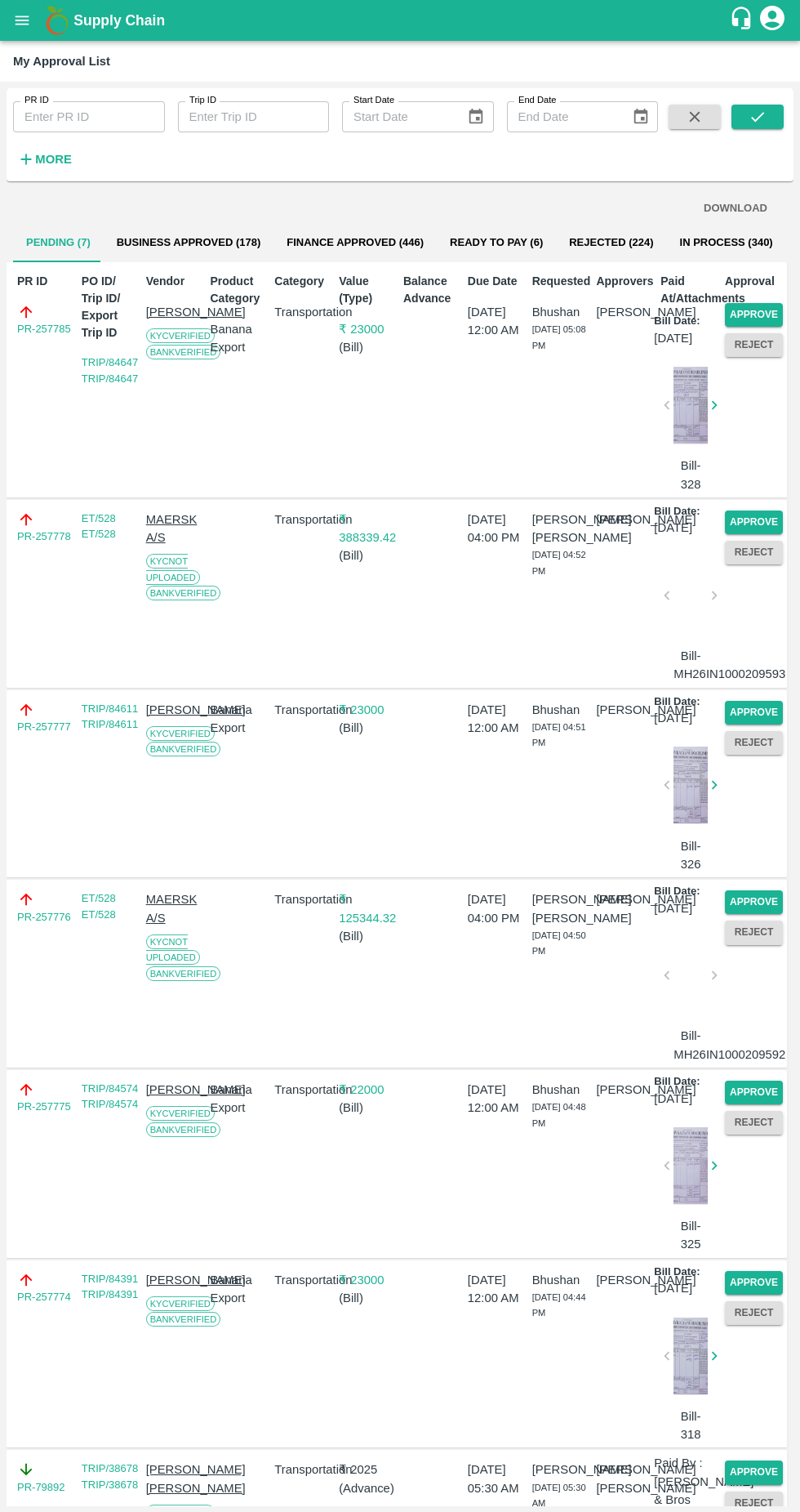
click at [750, 314] on button "Approve" at bounding box center [754, 315] width 58 height 24
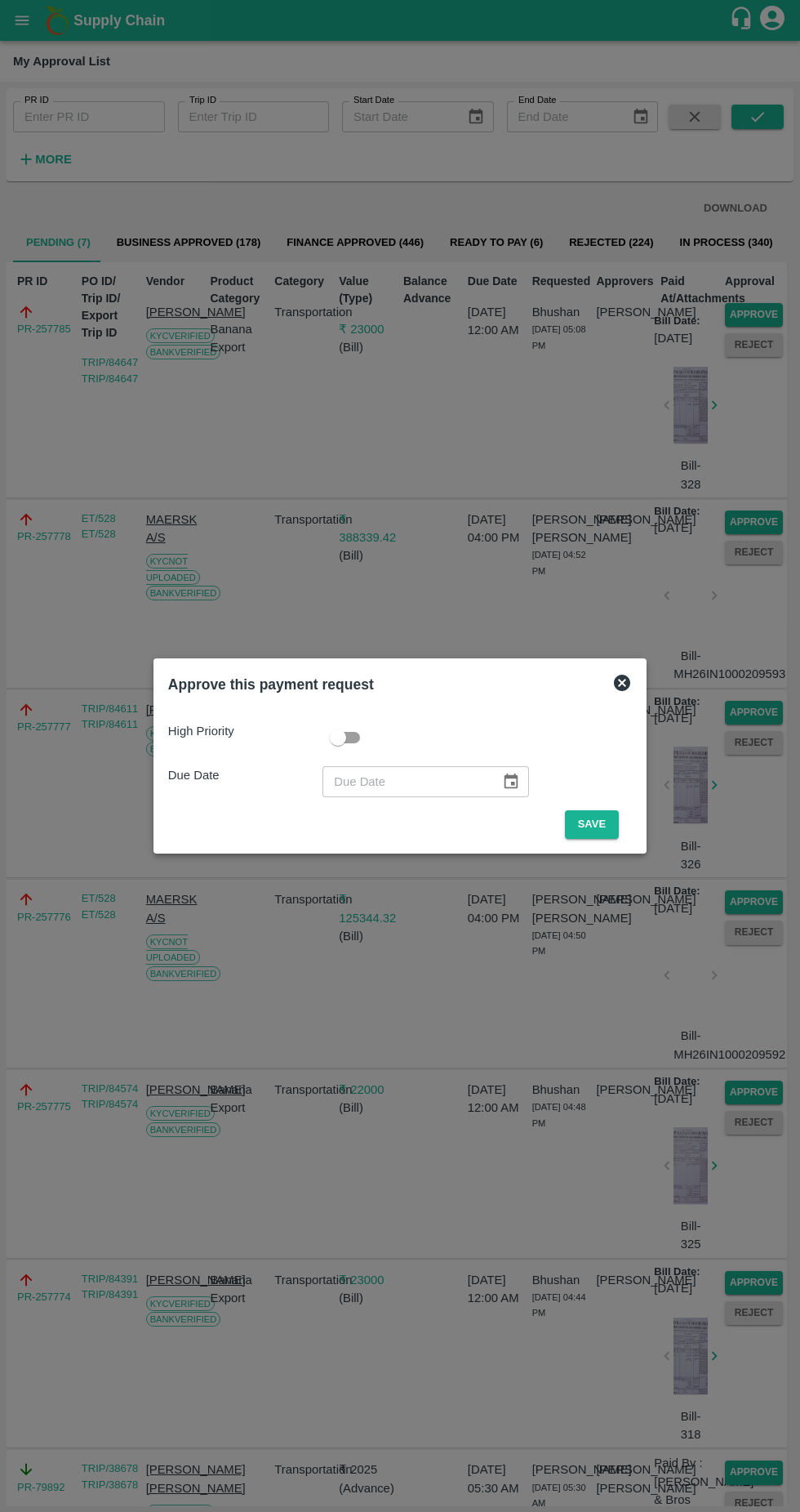
click at [594, 824] on button "Save" at bounding box center [592, 824] width 54 height 29
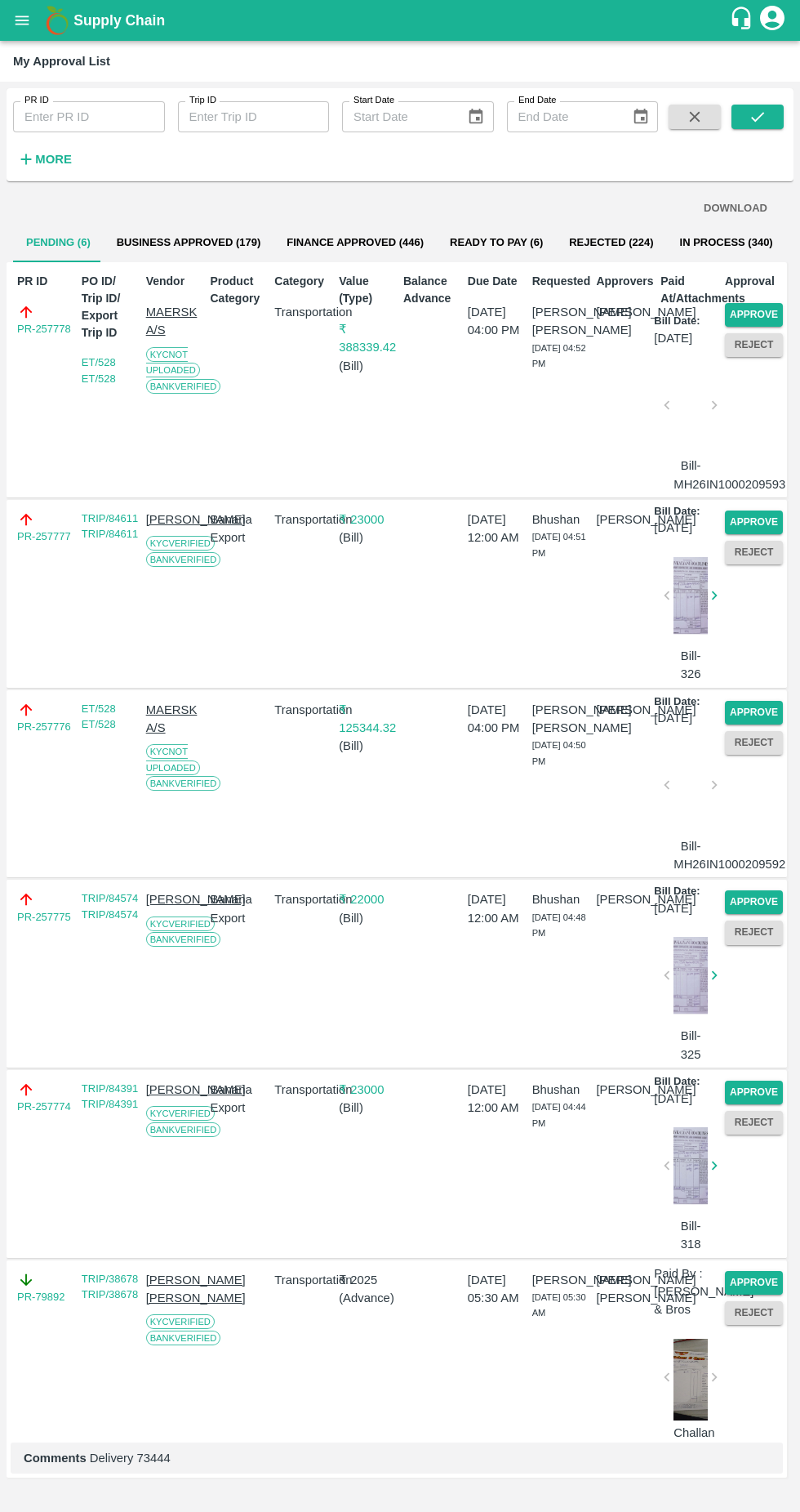
click at [760, 311] on button "Approve" at bounding box center [754, 315] width 58 height 24
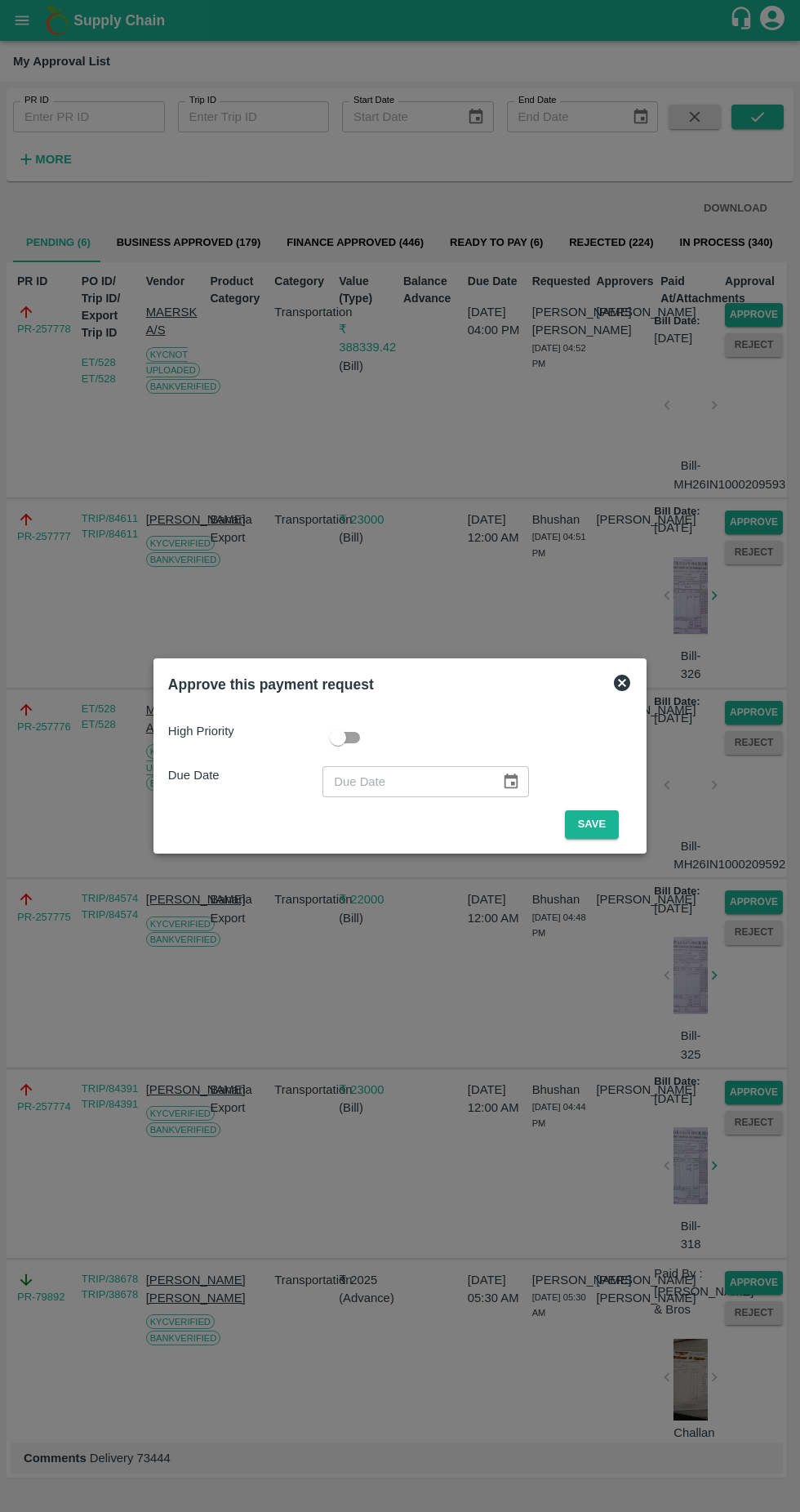
click at [587, 820] on button "Save" at bounding box center [592, 824] width 54 height 29
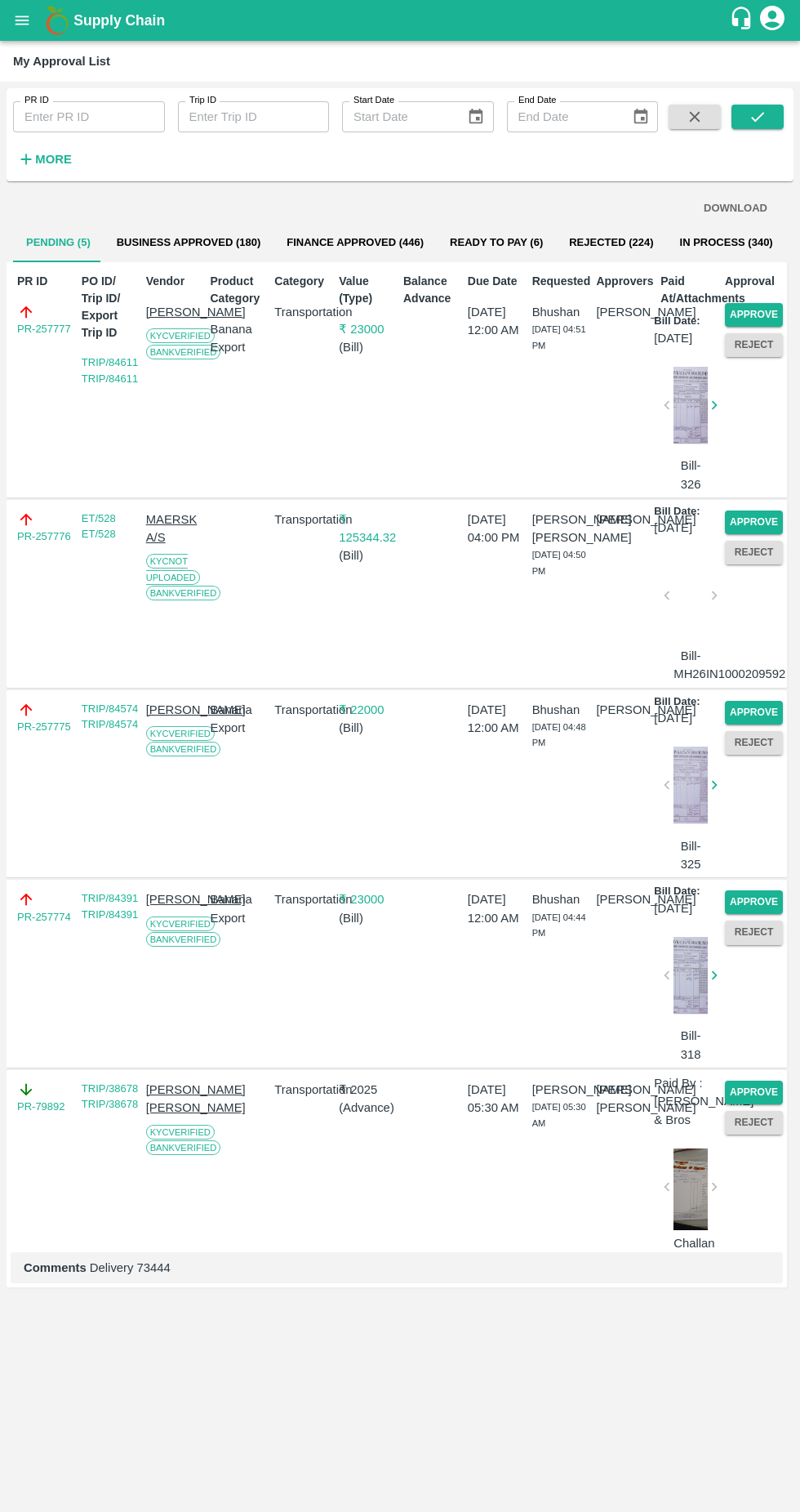
click at [773, 309] on button "Approve" at bounding box center [754, 315] width 58 height 24
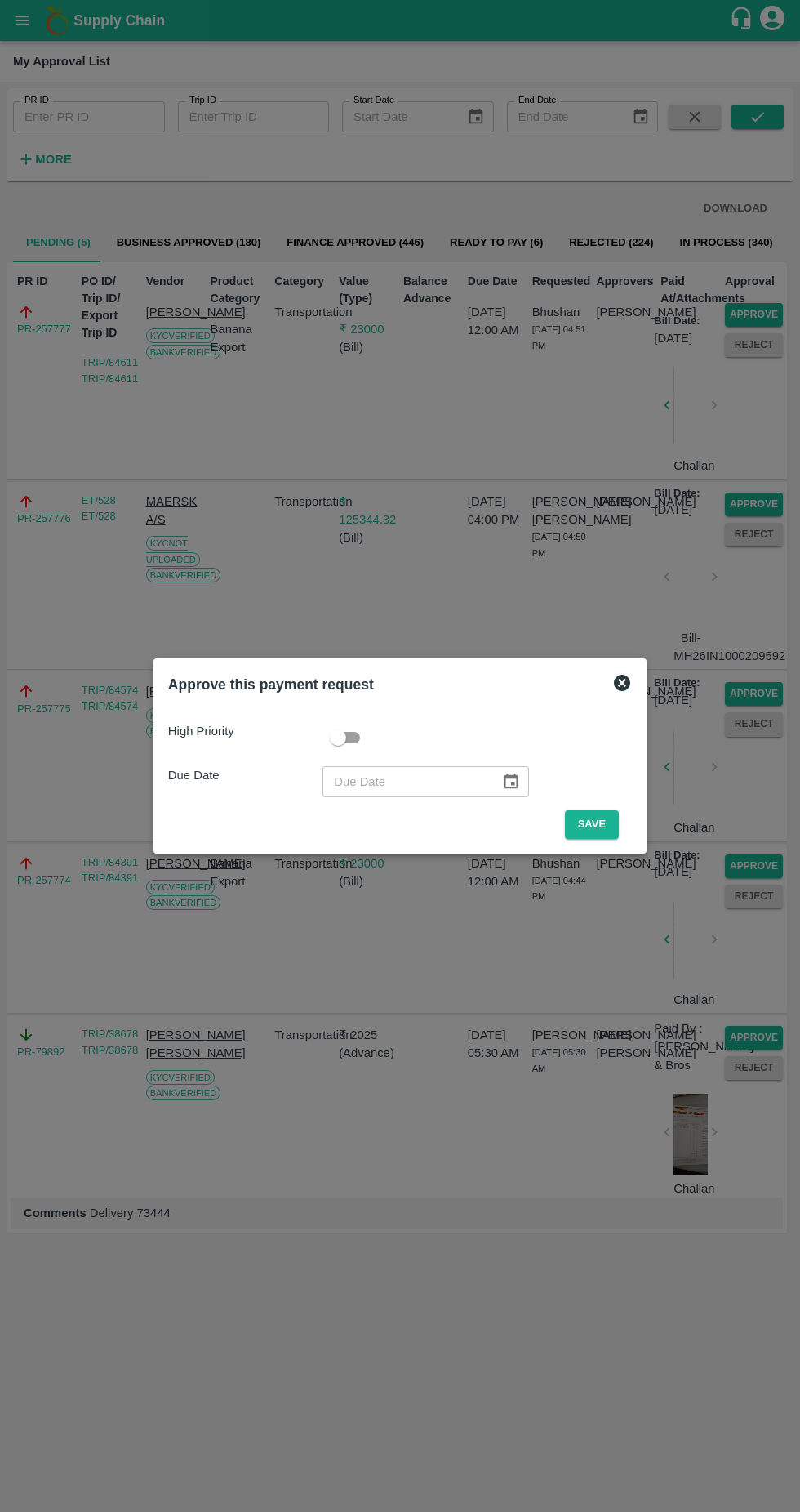
click at [596, 824] on button "Save" at bounding box center [592, 824] width 54 height 29
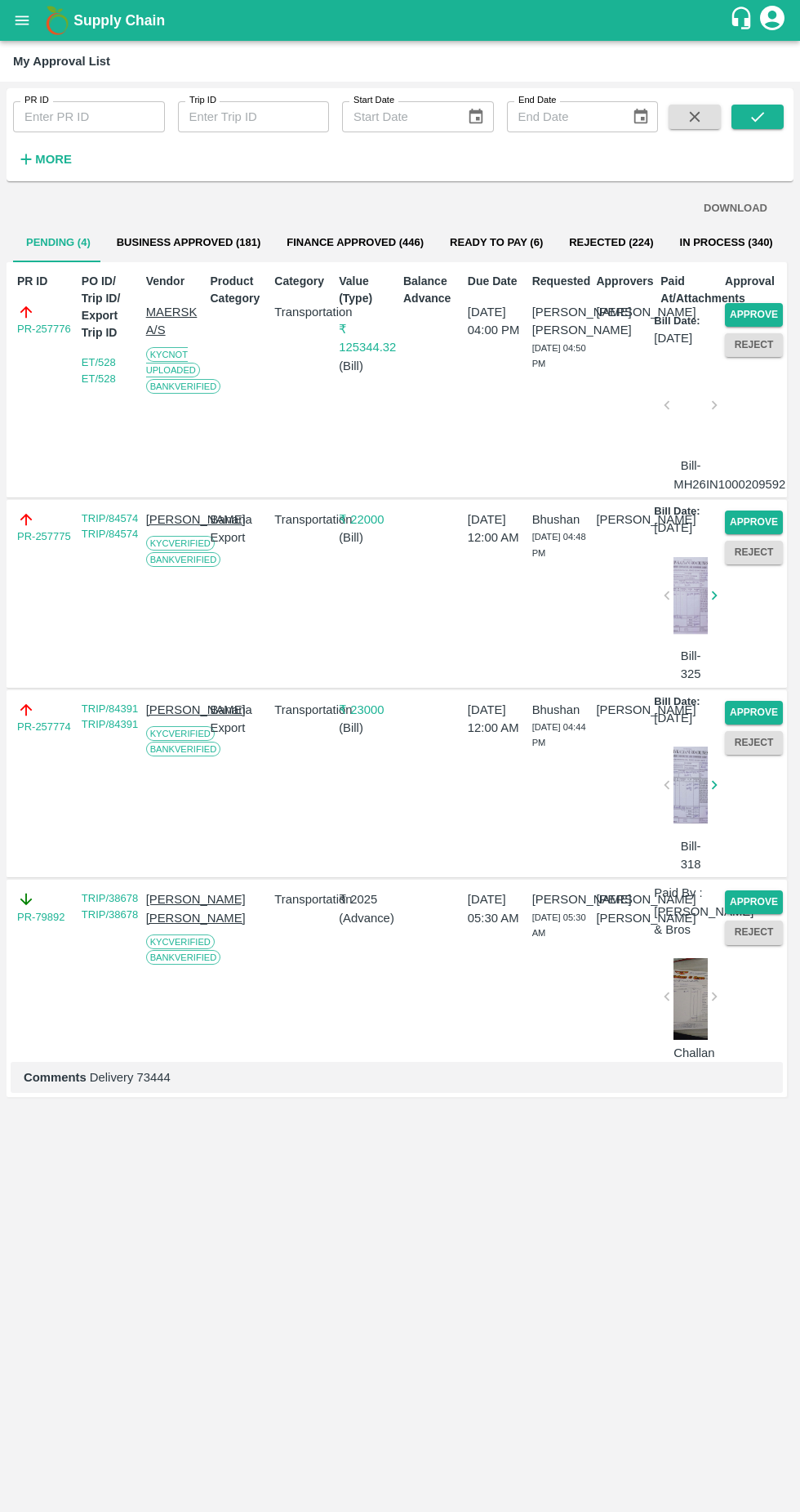
click at [748, 306] on button "Approve" at bounding box center [754, 315] width 58 height 24
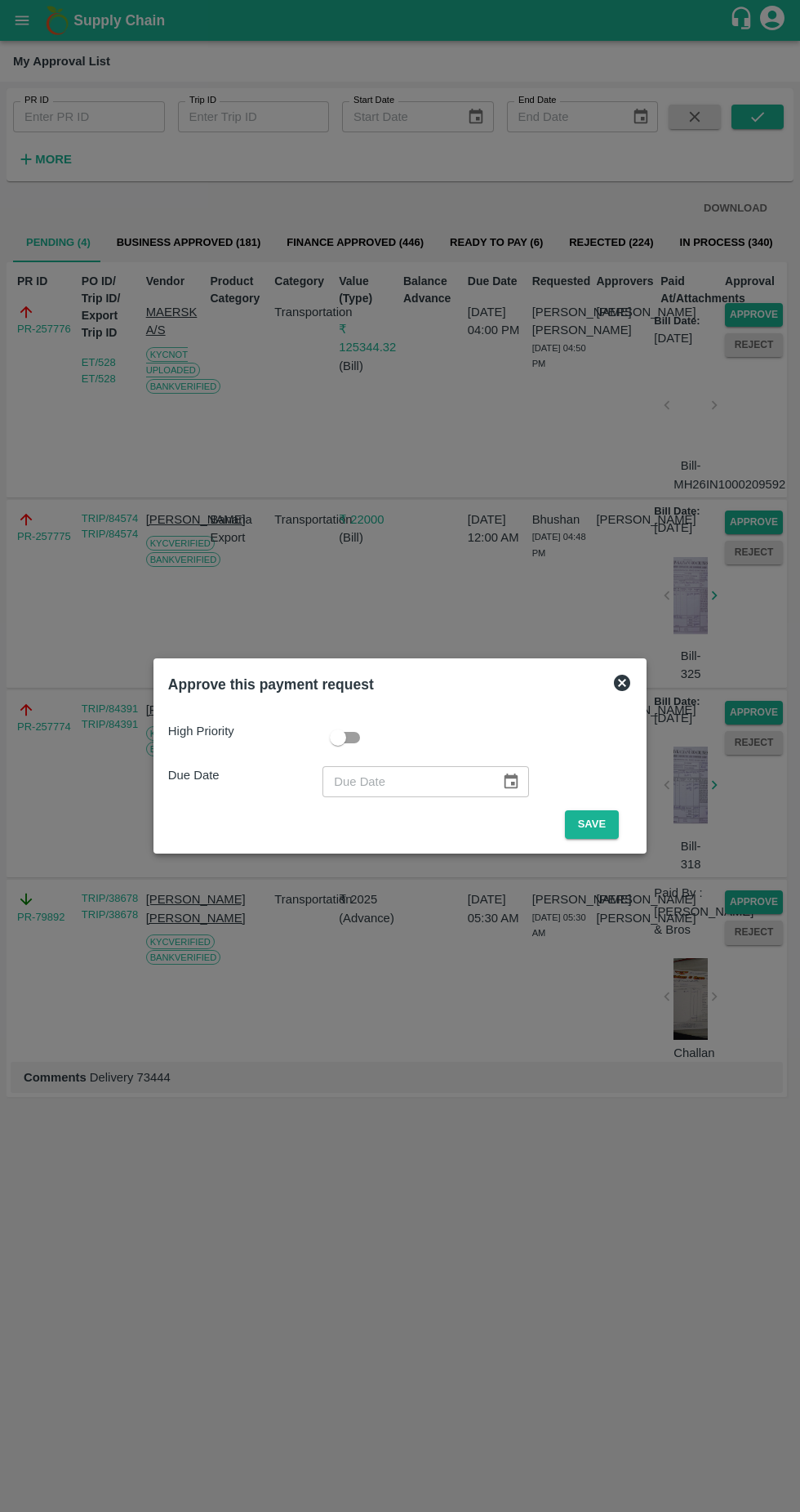
click at [595, 821] on button "Save" at bounding box center [592, 824] width 54 height 29
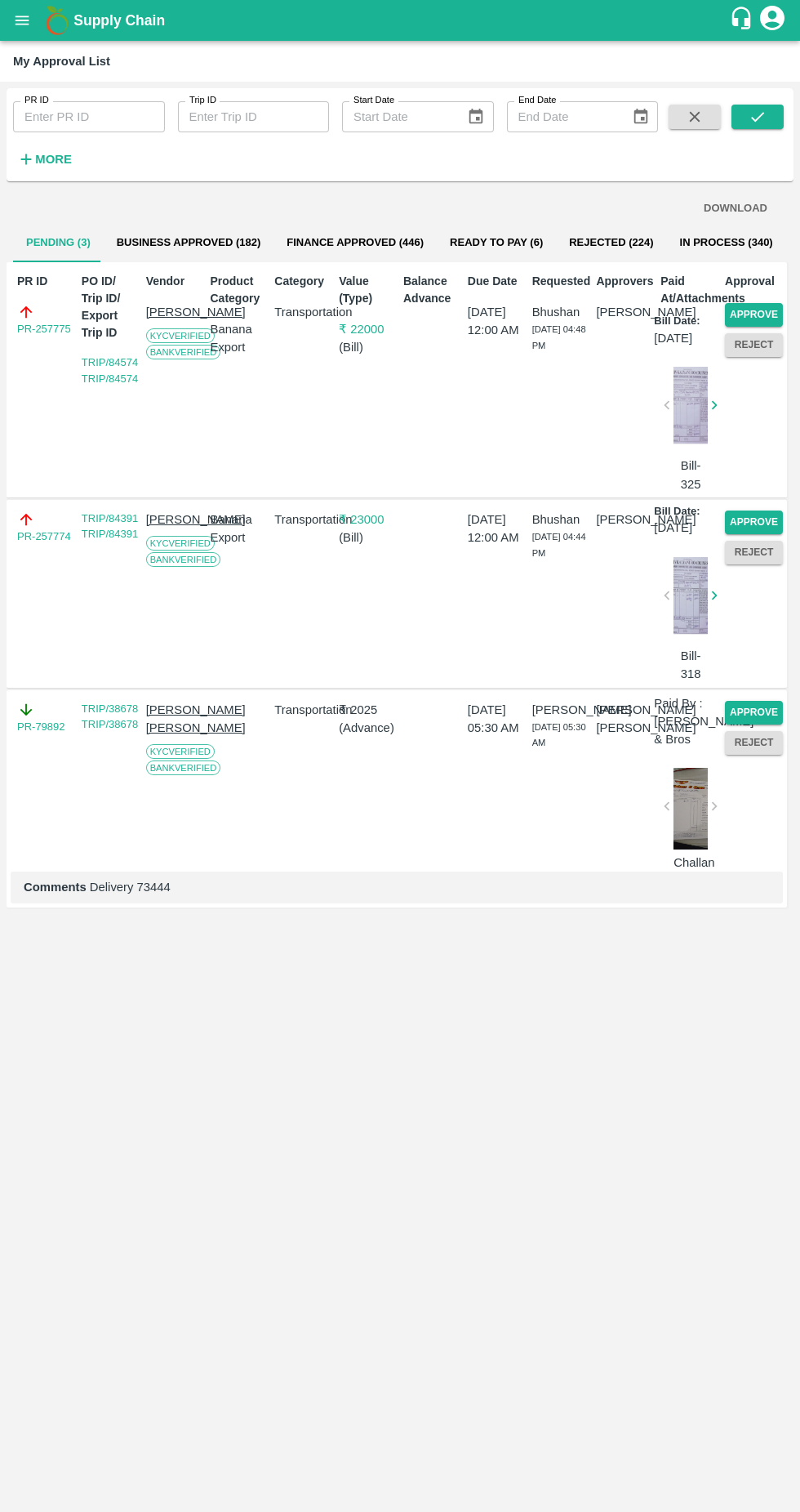
click at [770, 305] on button "Approve" at bounding box center [754, 315] width 58 height 24
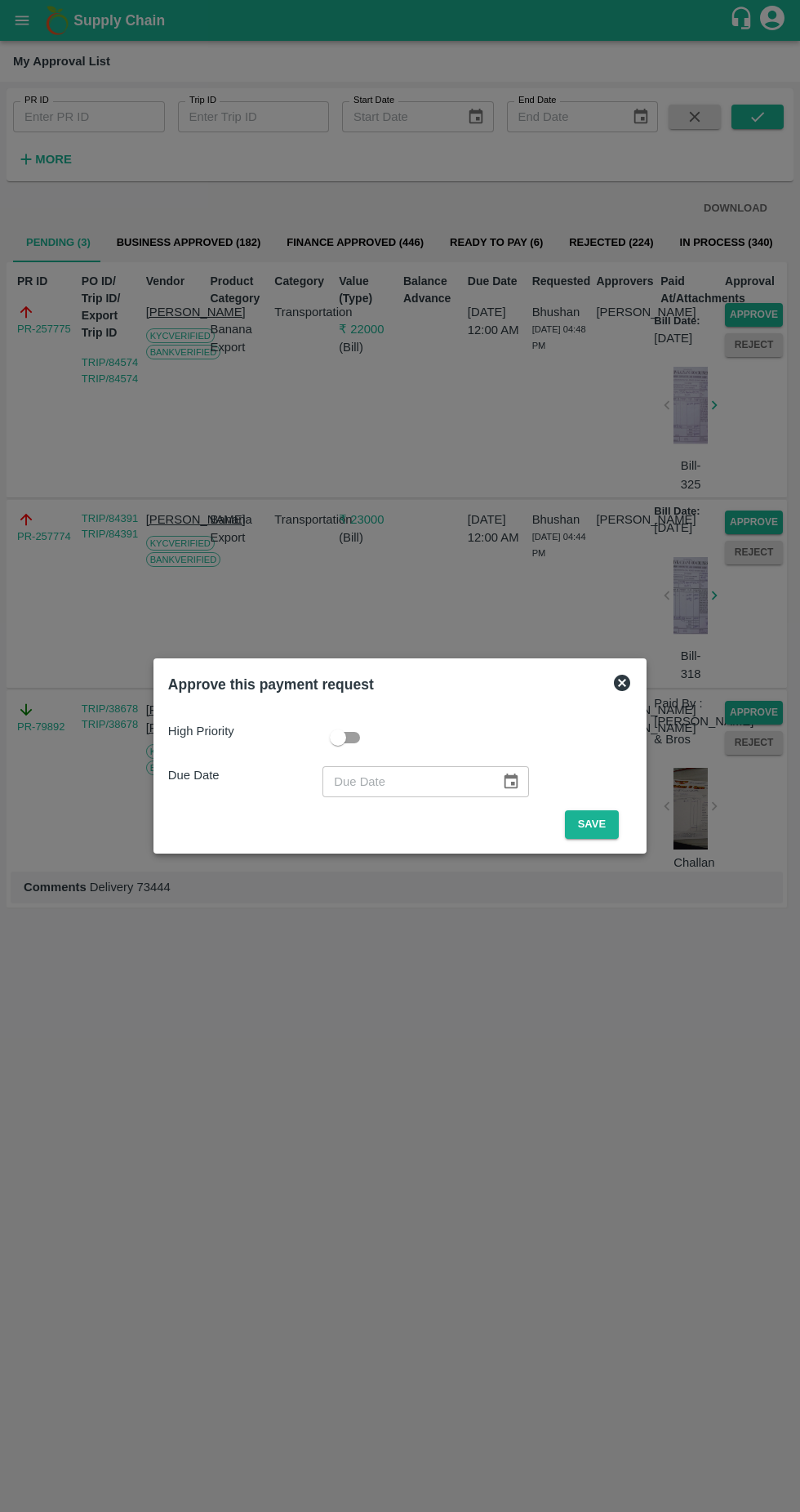
click at [599, 817] on button "Save" at bounding box center [592, 824] width 54 height 29
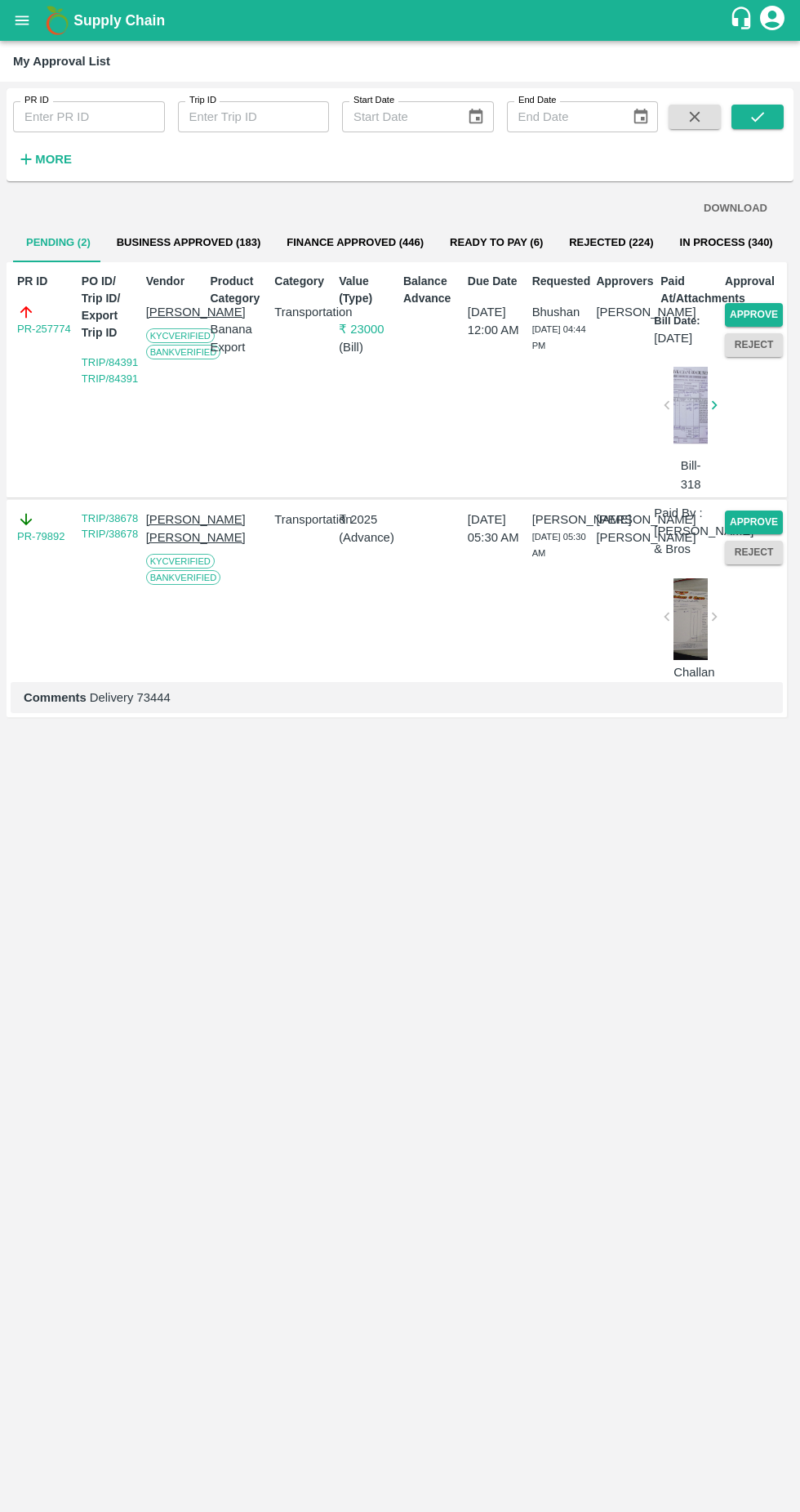
click at [763, 303] on button "Approve" at bounding box center [754, 315] width 58 height 24
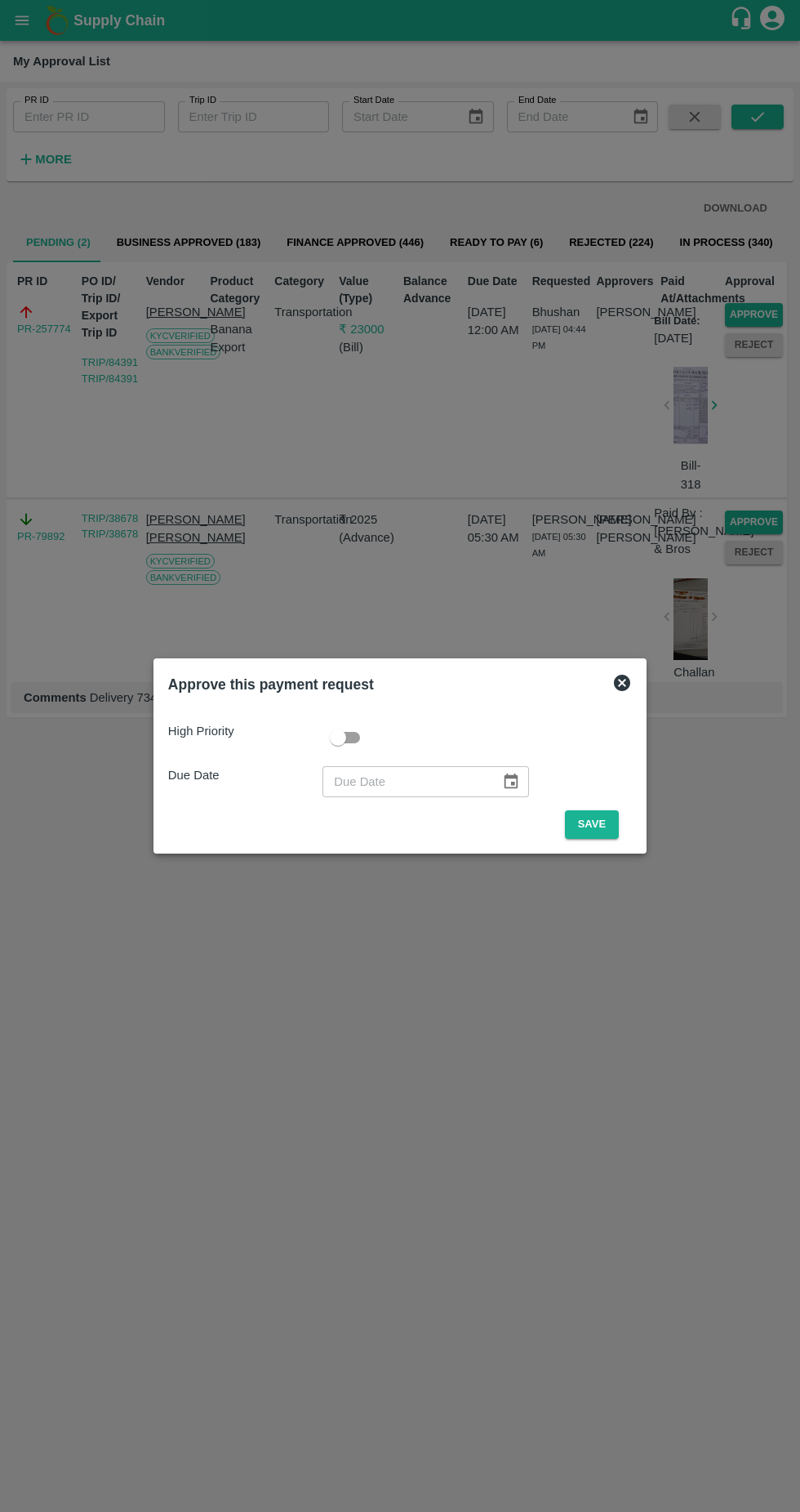
click at [592, 823] on button "Save" at bounding box center [592, 824] width 54 height 29
